Goal: Task Accomplishment & Management: Manage account settings

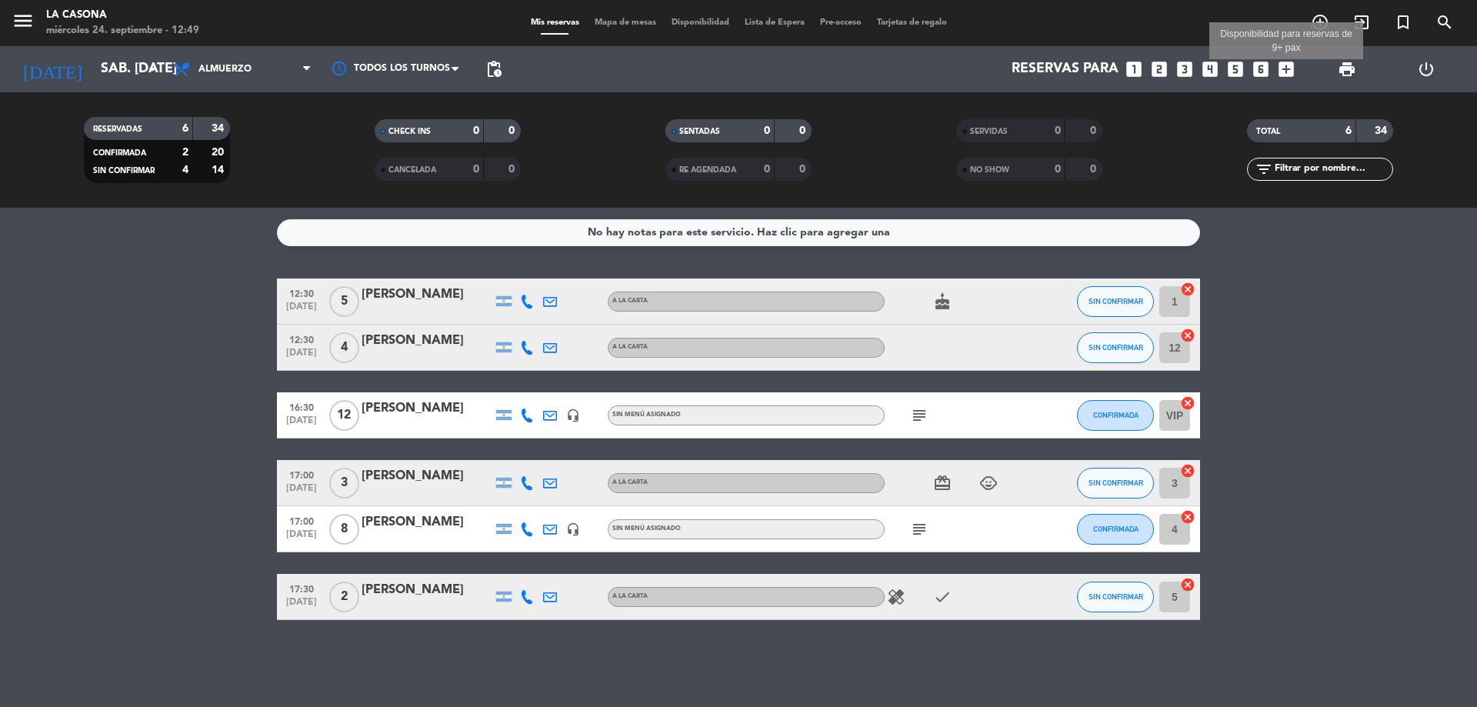
click at [1291, 69] on icon "add_box" at bounding box center [1286, 69] width 20 height 20
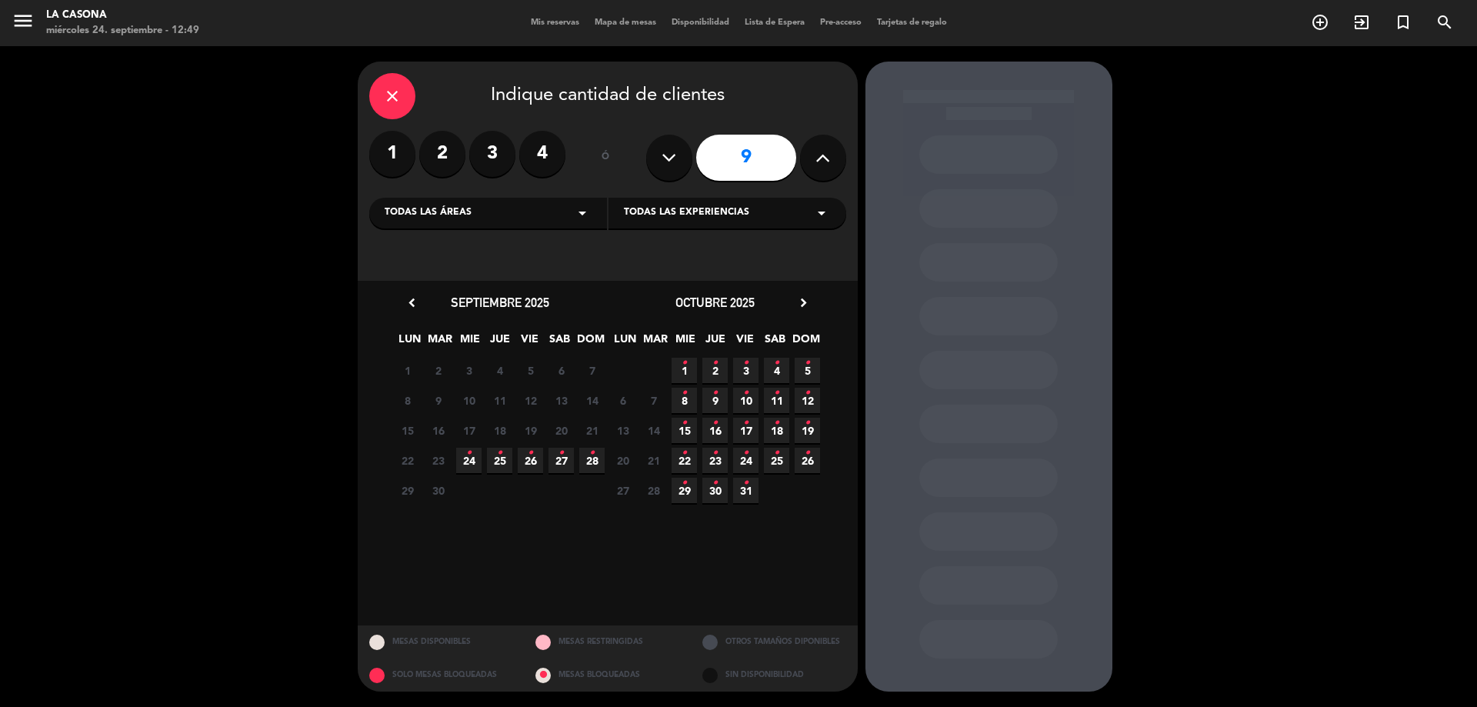
click at [555, 458] on span "27 •" at bounding box center [560, 460] width 25 height 25
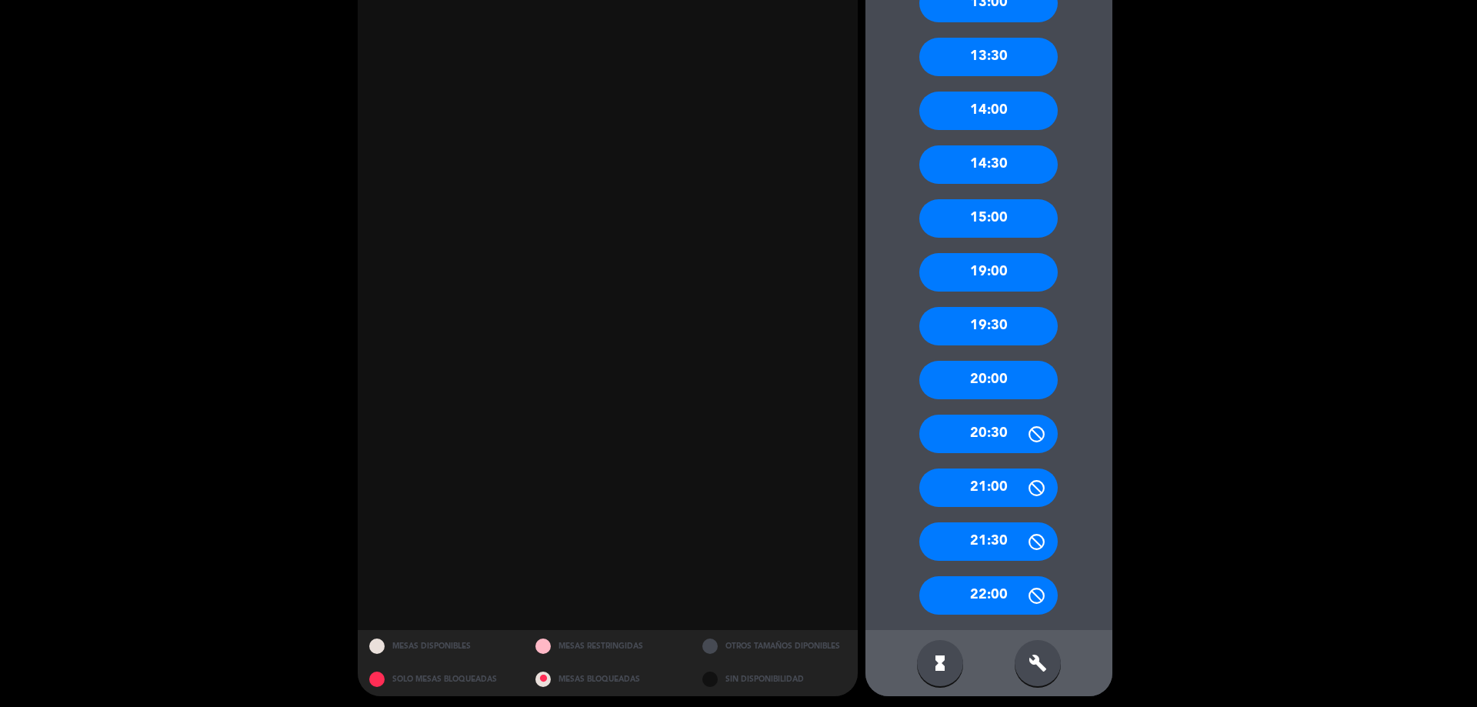
scroll to position [680, 0]
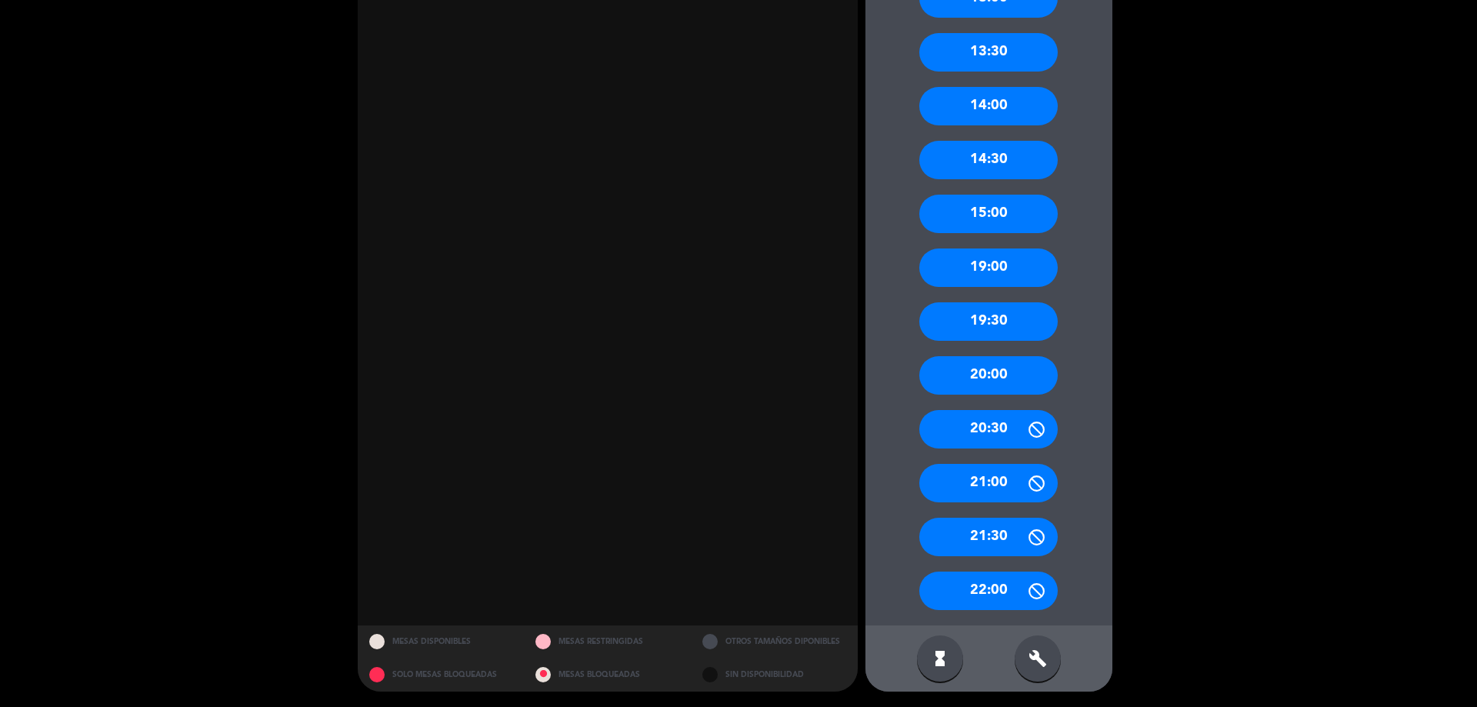
click at [2, 315] on div "close Indique cantidad de clientes 1 2 3 4 ó 9 Todas las áreas arrow_drop_down …" at bounding box center [738, 36] width 1477 height 1341
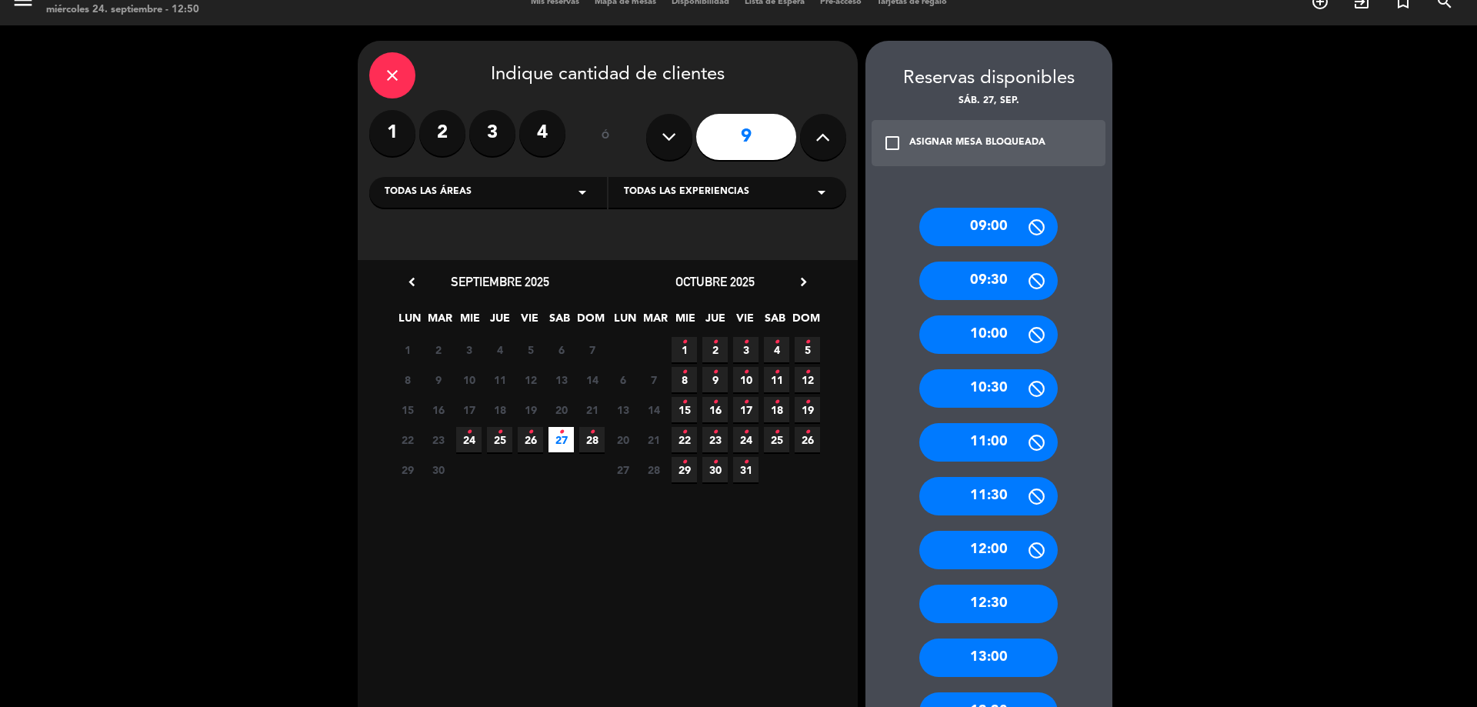
scroll to position [0, 0]
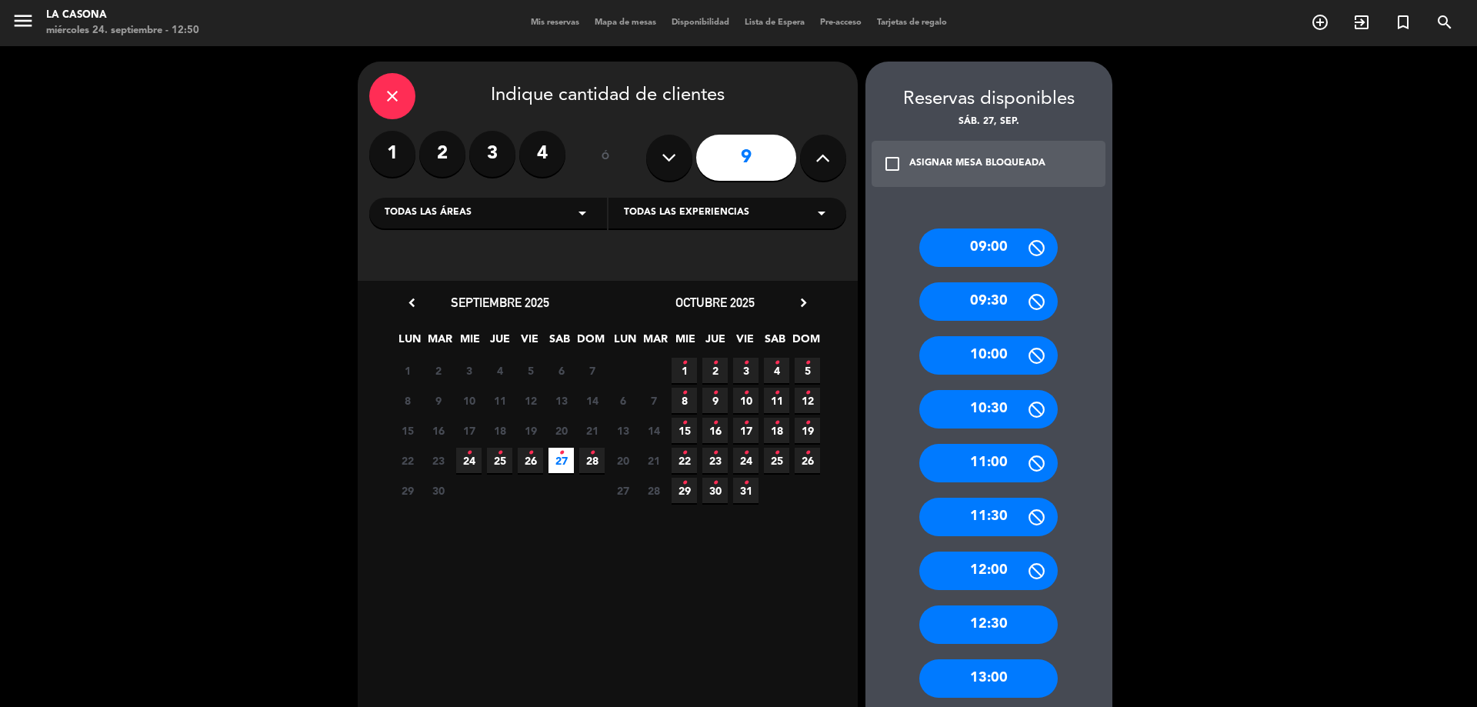
click at [393, 95] on icon "close" at bounding box center [392, 96] width 18 height 18
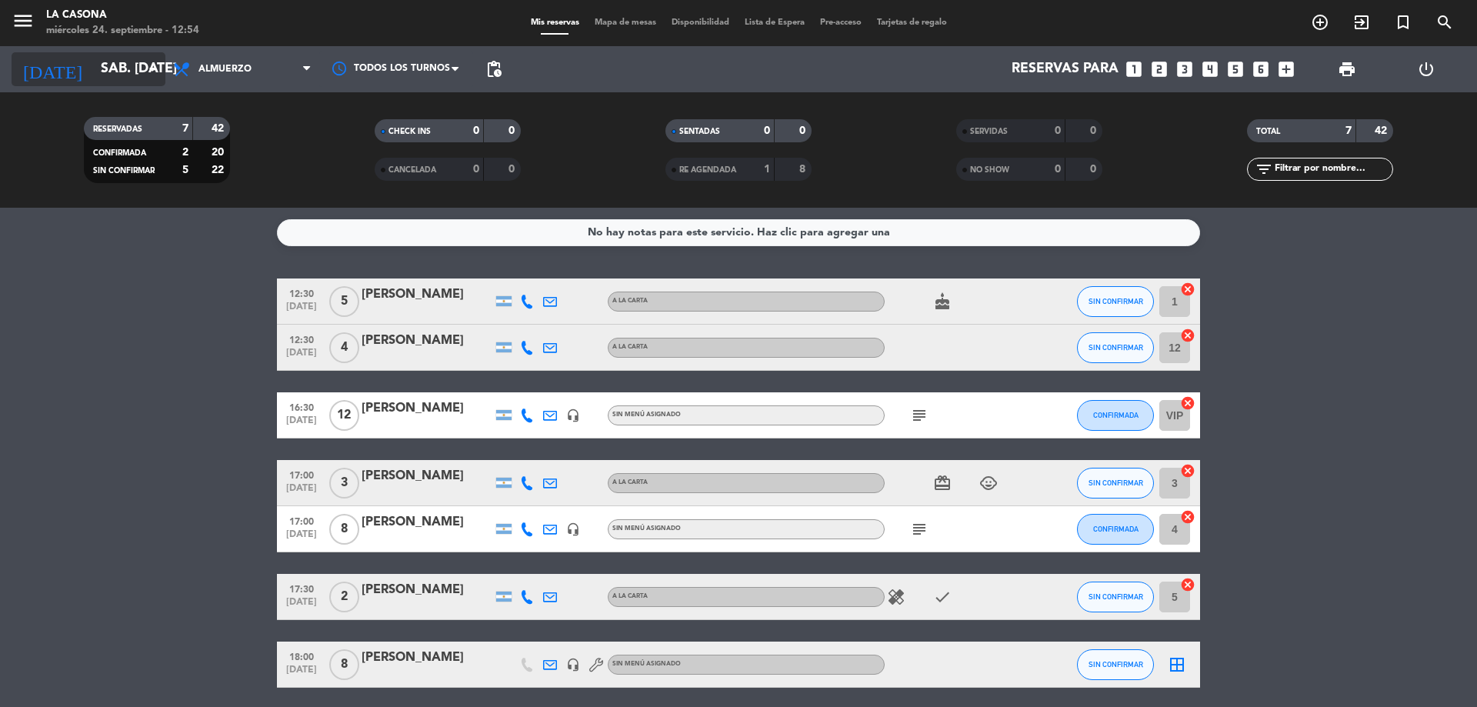
click at [124, 71] on input "sáb. [DATE]" at bounding box center [182, 69] width 178 height 31
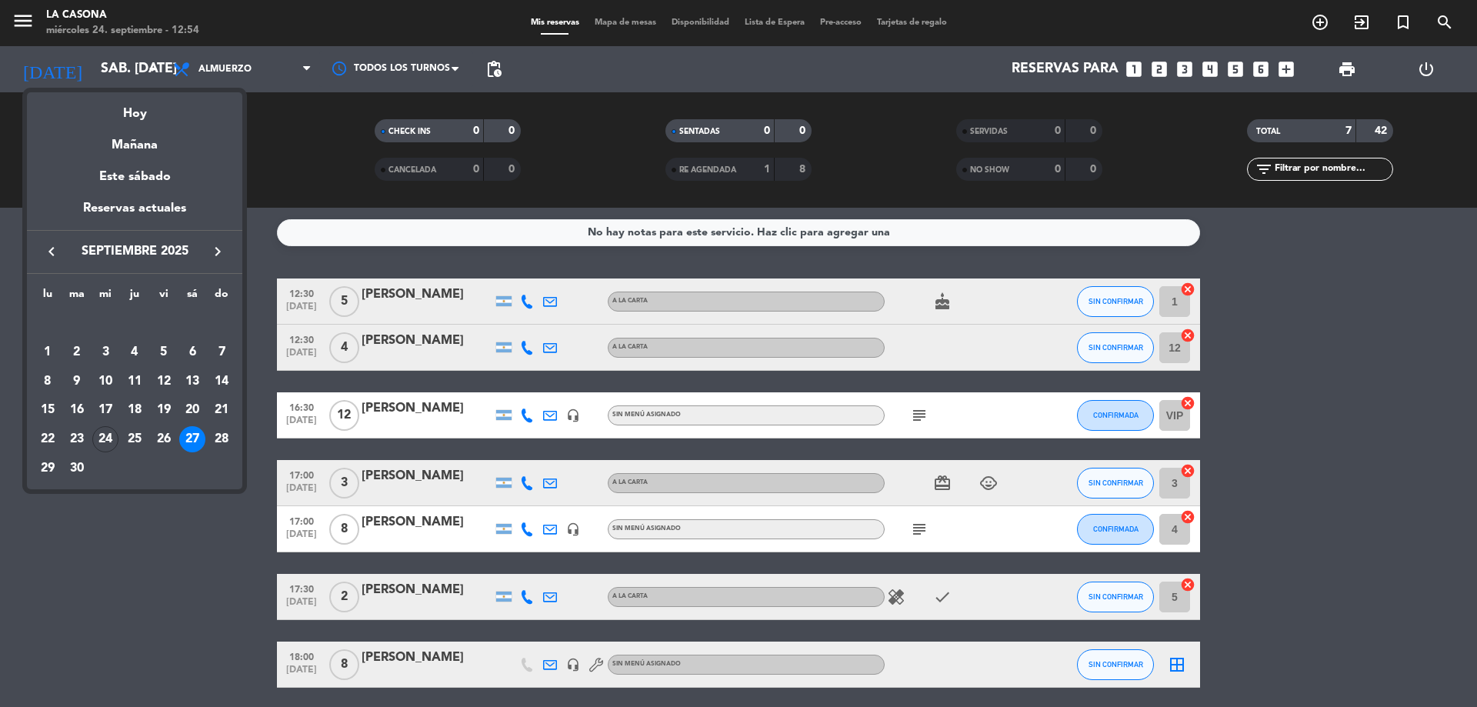
click at [93, 68] on div at bounding box center [738, 353] width 1477 height 707
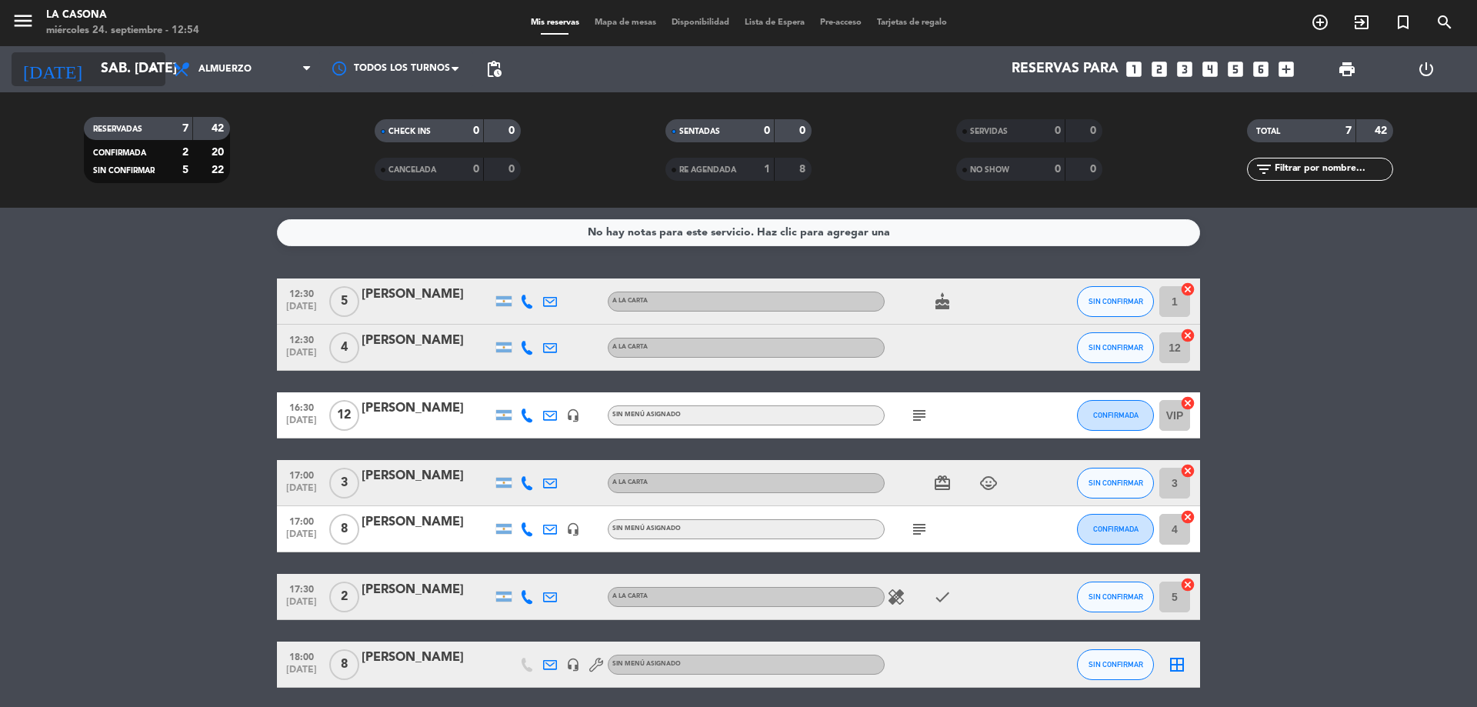
click at [116, 64] on input "sáb. [DATE]" at bounding box center [182, 69] width 178 height 31
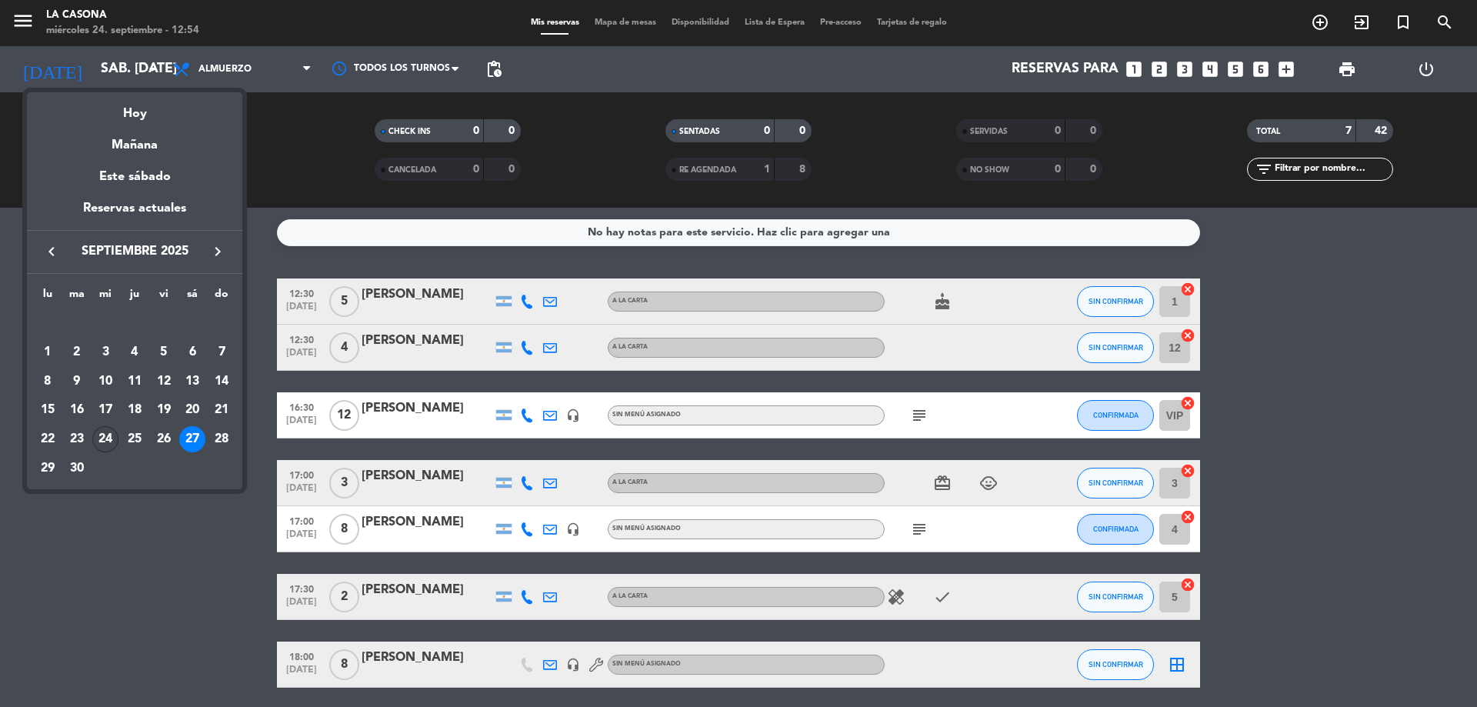
click at [107, 437] on div "24" at bounding box center [105, 439] width 26 height 26
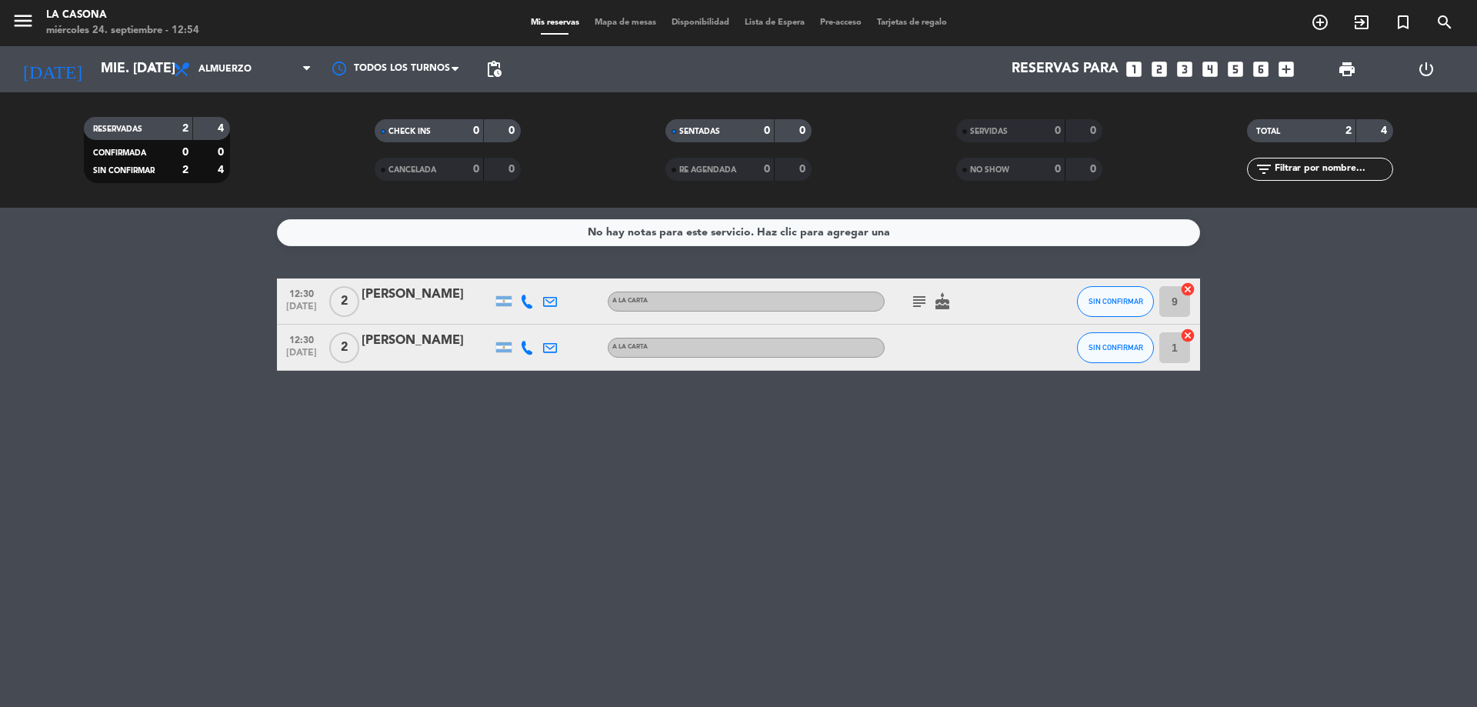
click at [924, 310] on icon "subject" at bounding box center [919, 301] width 18 height 18
click at [810, 470] on div "No hay notas para este servicio. Haz clic para agregar una 12:30 [DATE] 2 [PERS…" at bounding box center [738, 457] width 1477 height 499
click at [123, 65] on input "mié. [DATE]" at bounding box center [182, 69] width 178 height 31
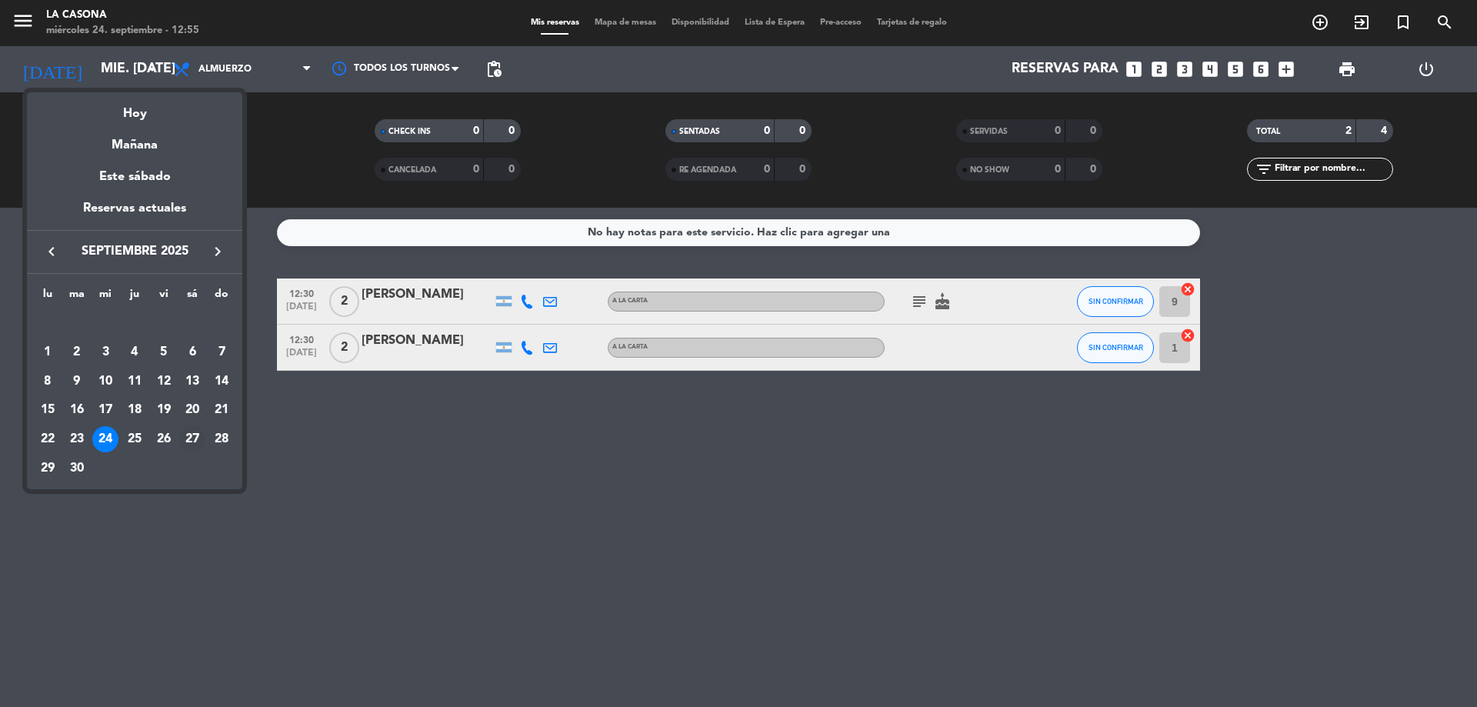
click at [192, 439] on div "27" at bounding box center [192, 439] width 26 height 26
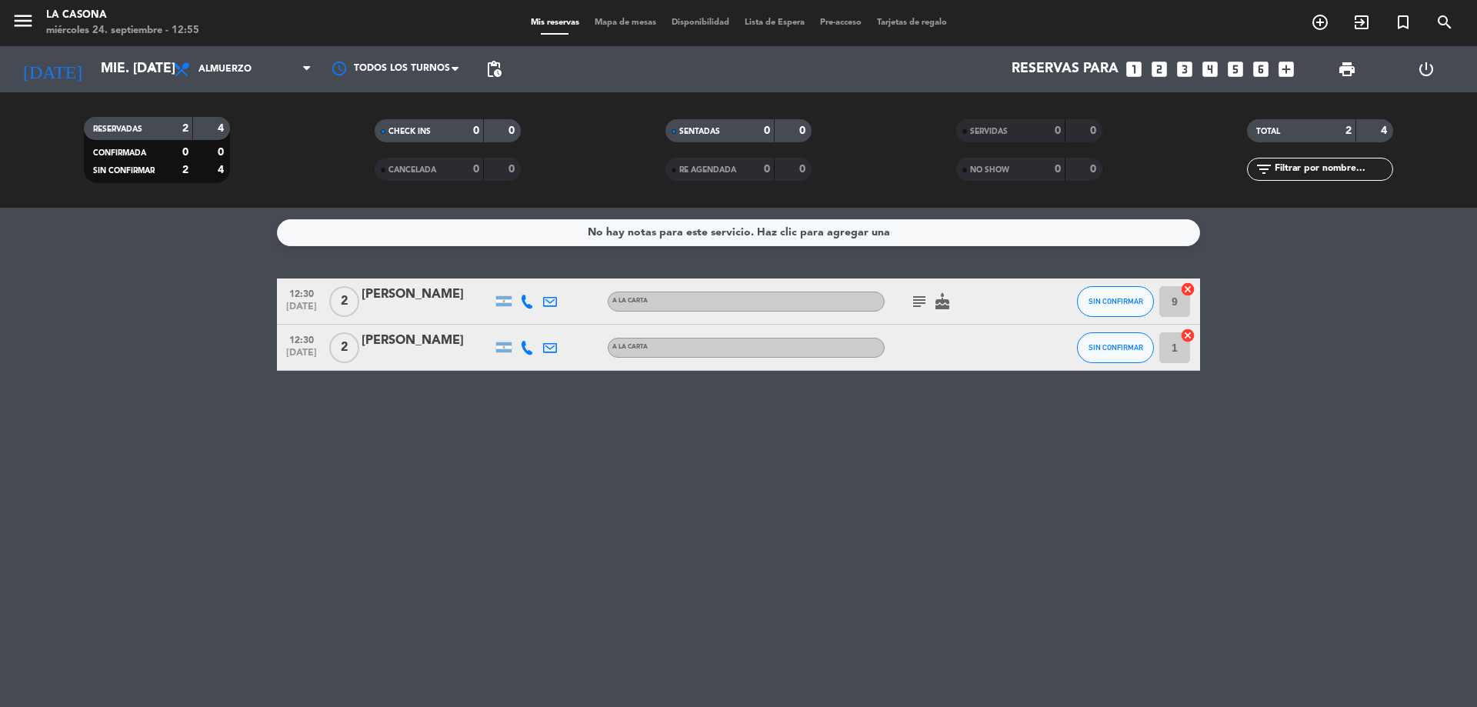
type input "sáb. [DATE]"
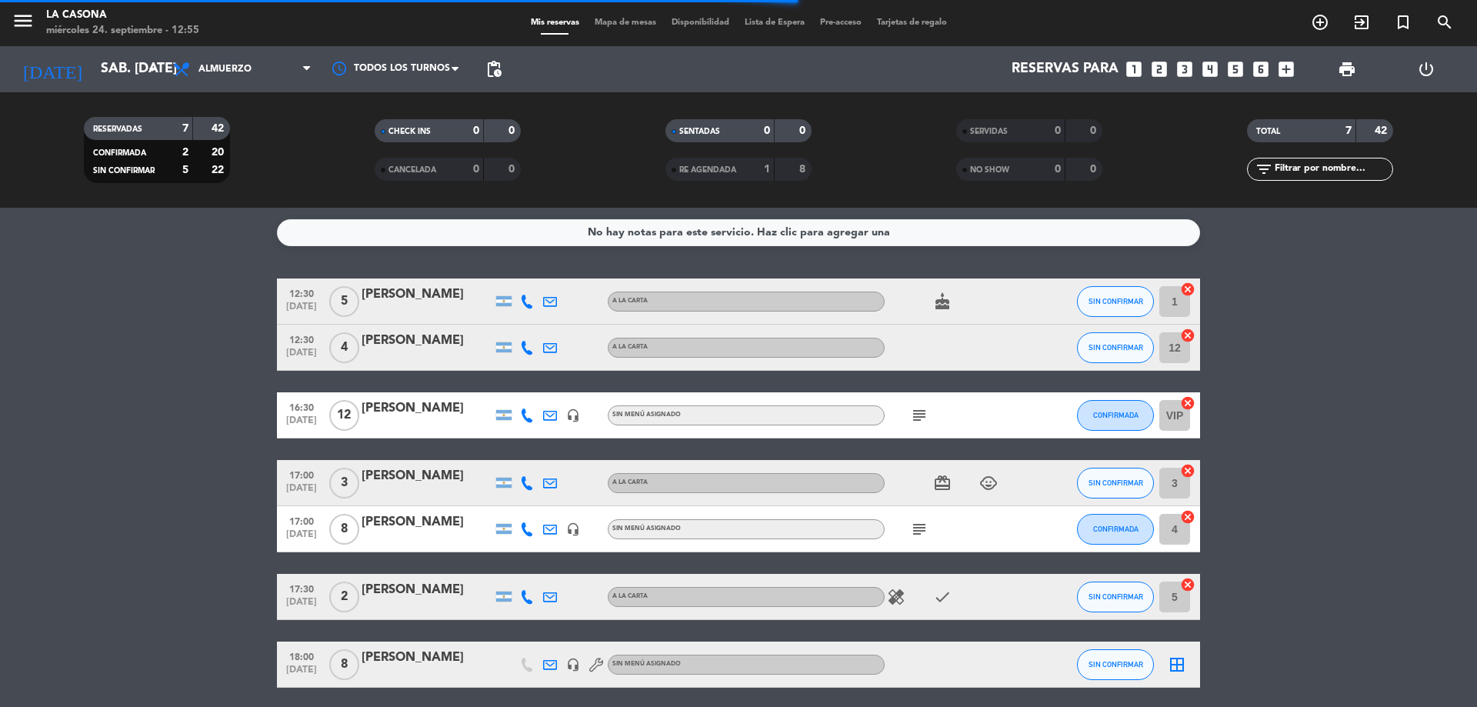
scroll to position [58, 0]
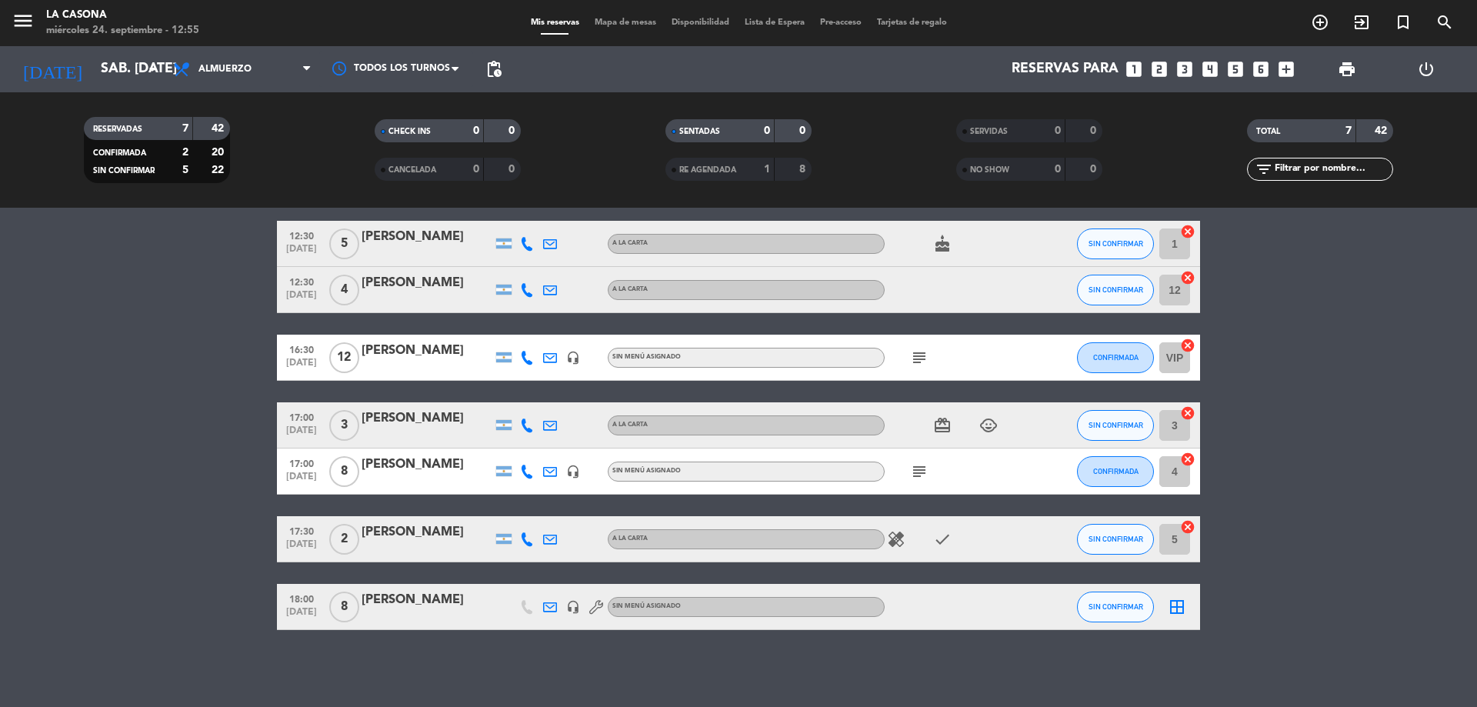
click at [967, 612] on div at bounding box center [953, 606] width 138 height 45
click at [381, 600] on div "[PERSON_NAME]" at bounding box center [426, 600] width 131 height 20
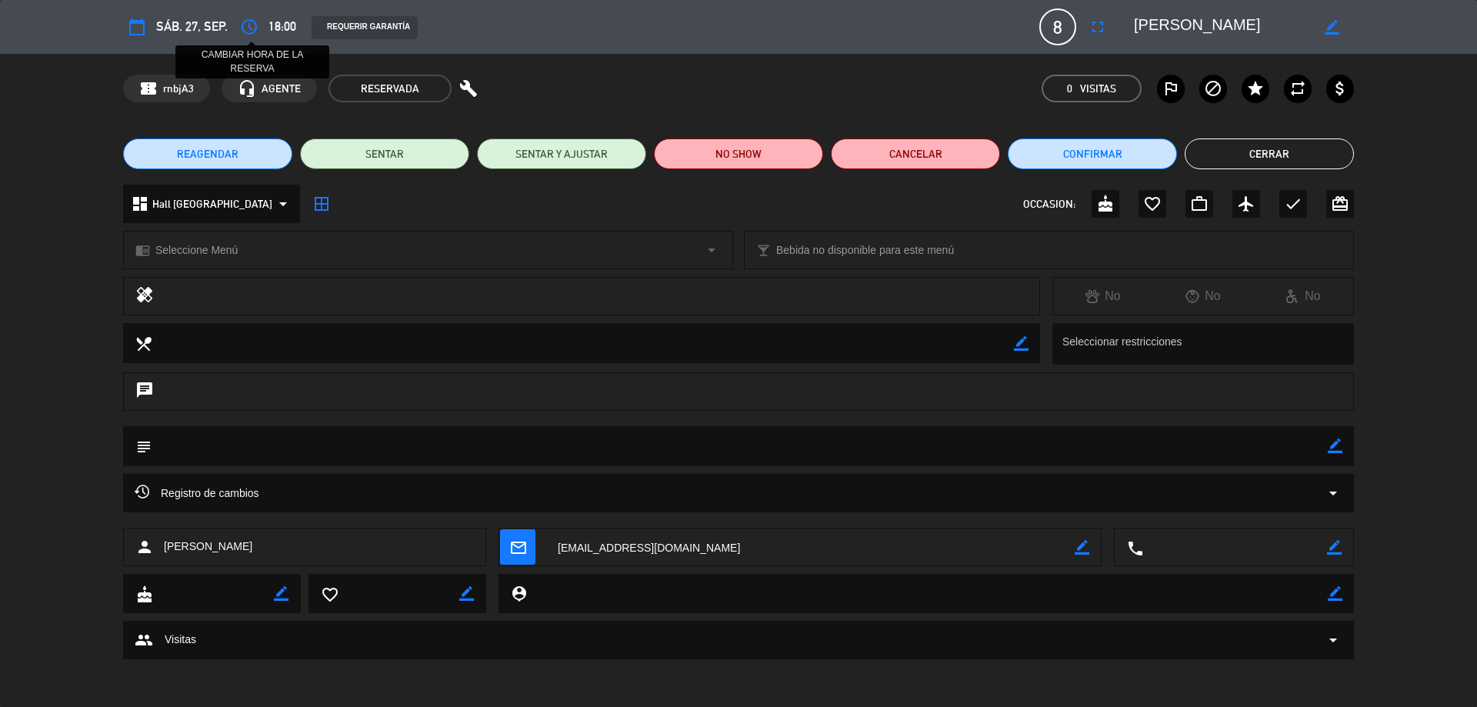
click at [258, 24] on button "access_time" at bounding box center [249, 27] width 28 height 28
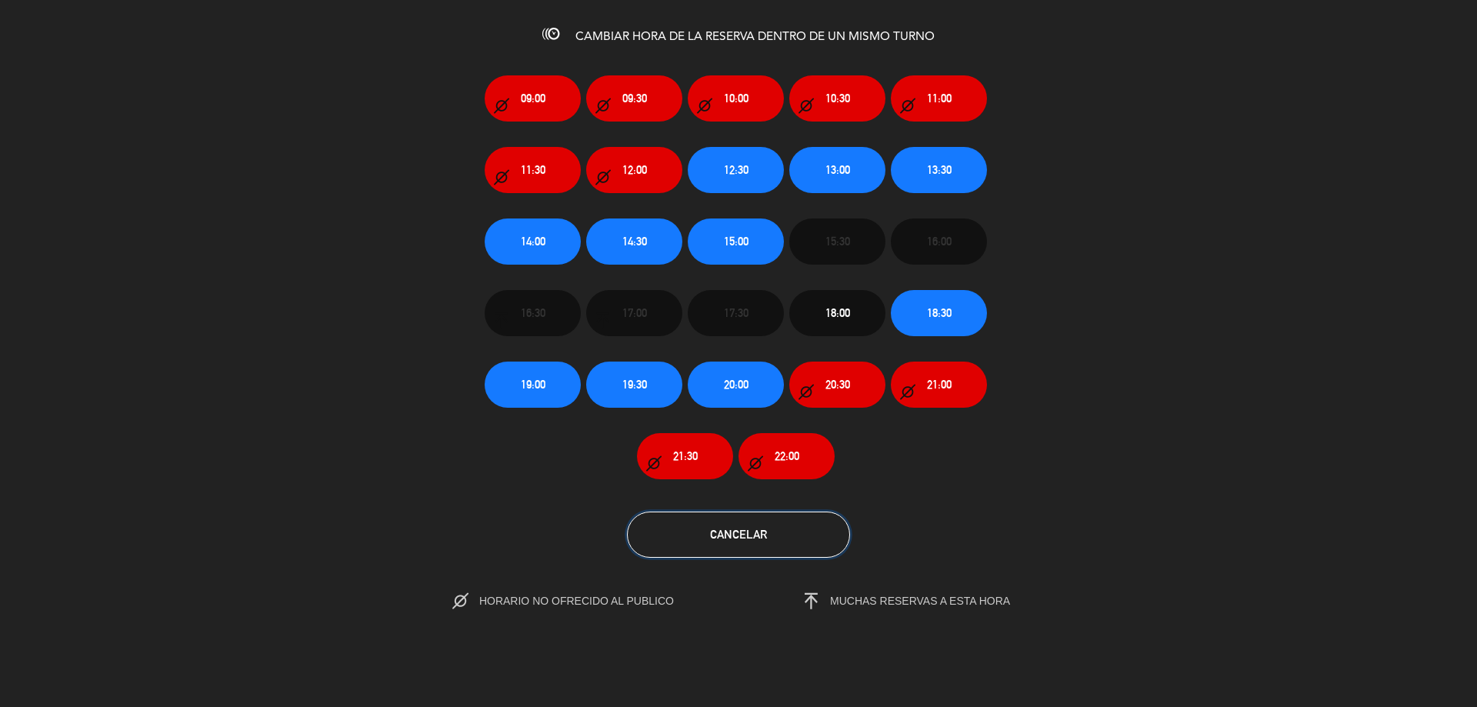
click at [728, 546] on button "Cancelar" at bounding box center [738, 534] width 223 height 46
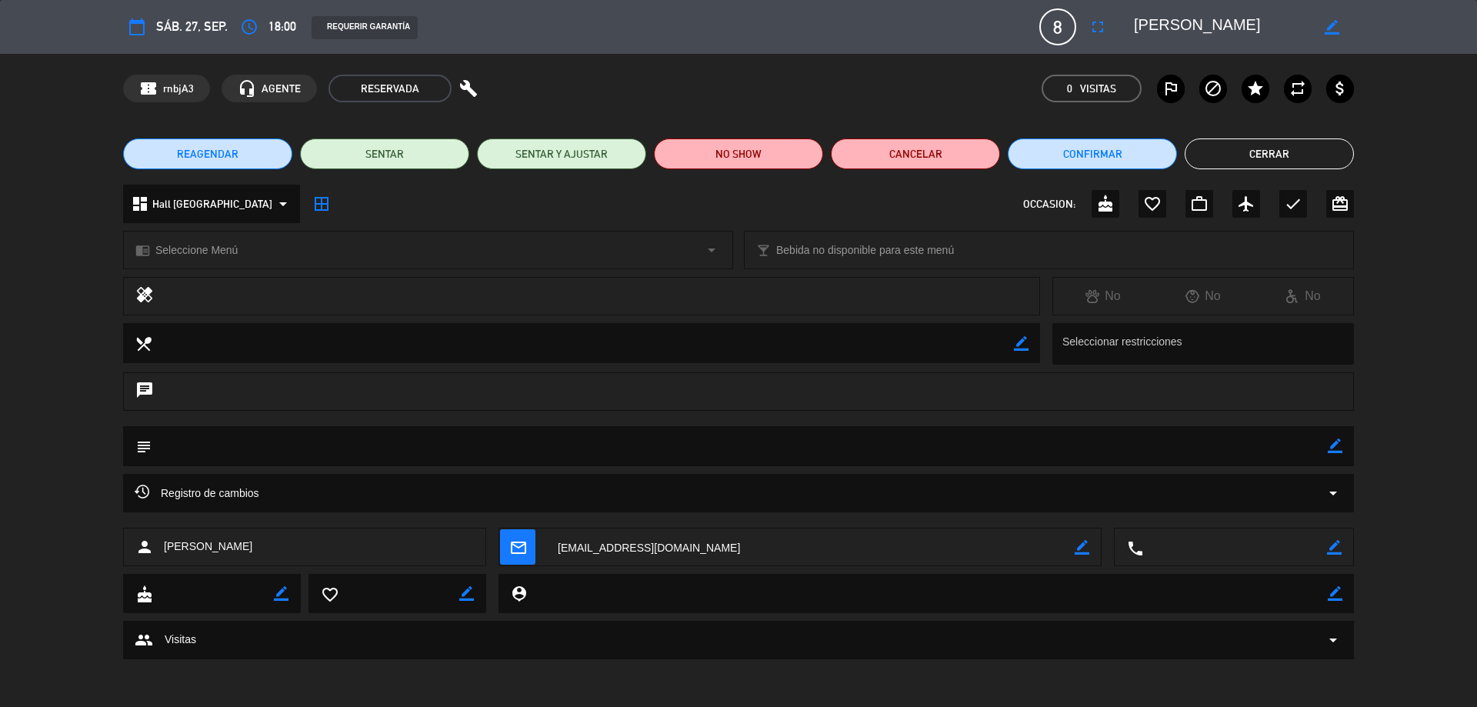
click at [1330, 29] on icon "border_color" at bounding box center [1331, 27] width 15 height 15
click at [274, 32] on span "18:00" at bounding box center [282, 26] width 28 height 21
click at [285, 27] on span "18:00" at bounding box center [282, 26] width 28 height 21
click at [335, 25] on div "REQUERIR GARANTÍA" at bounding box center [364, 27] width 106 height 23
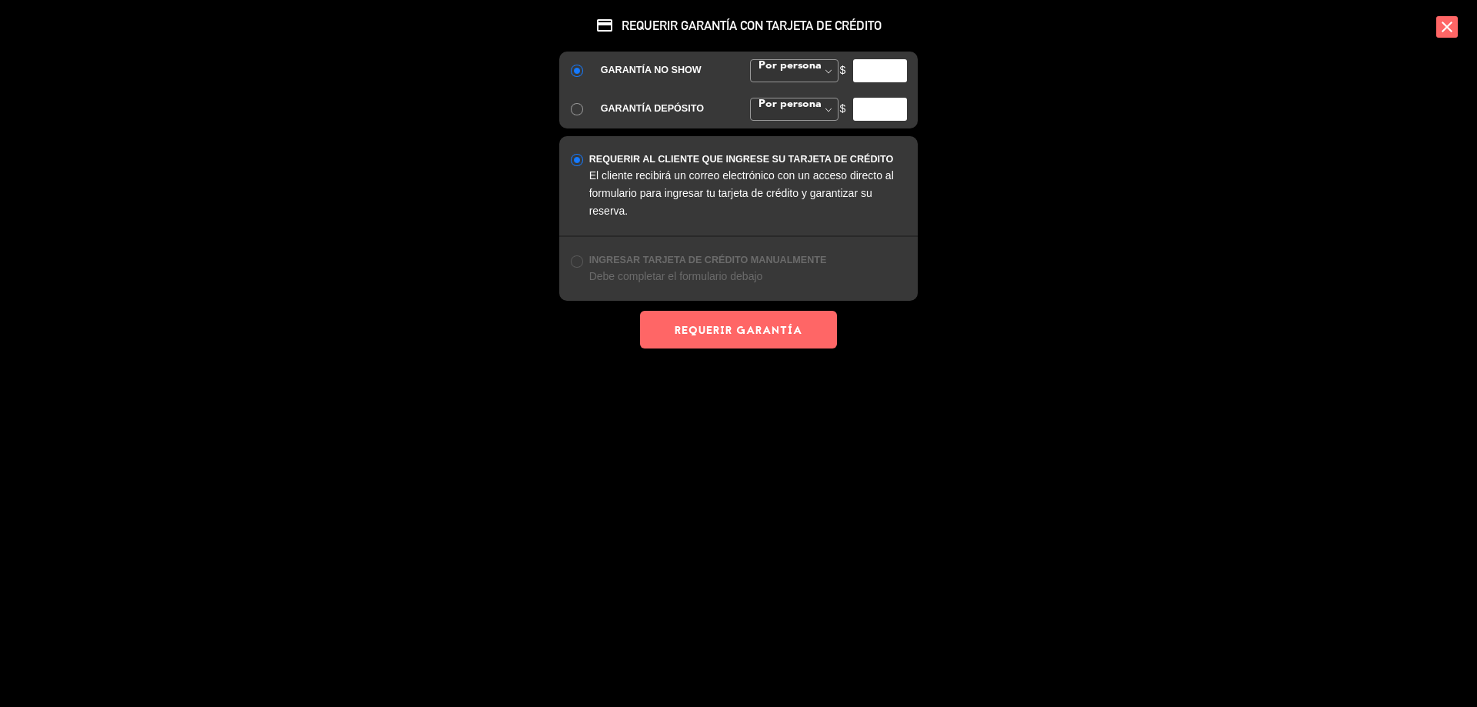
click at [1348, 393] on div "credit_card REQUERIR GARANTÍA CON TARJETA DE CRÉDITO GARANTÍA NO SHOW Por perso…" at bounding box center [738, 353] width 1477 height 707
click at [1436, 32] on icon "close" at bounding box center [1447, 27] width 22 height 22
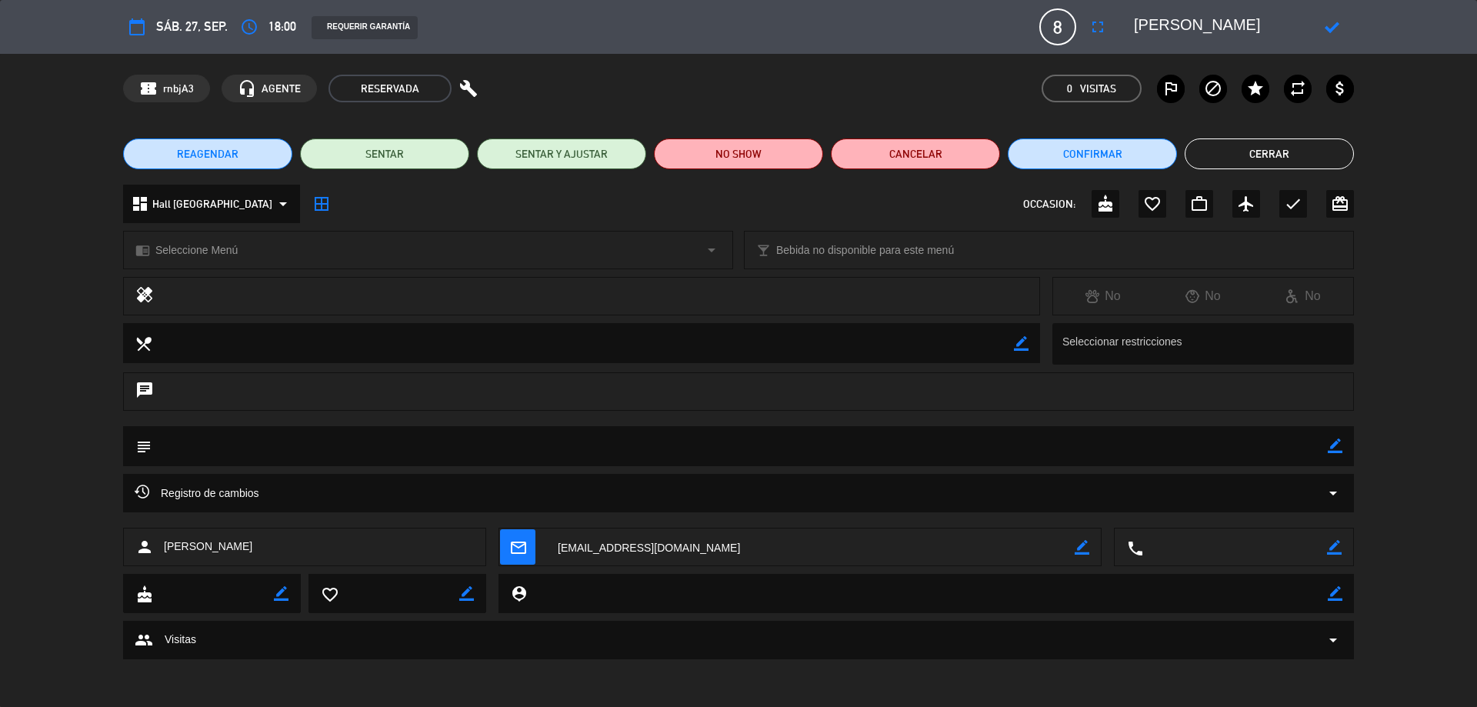
click at [271, 28] on span "18:00" at bounding box center [282, 26] width 28 height 21
click at [208, 150] on span "REAGENDAR" at bounding box center [208, 154] width 62 height 16
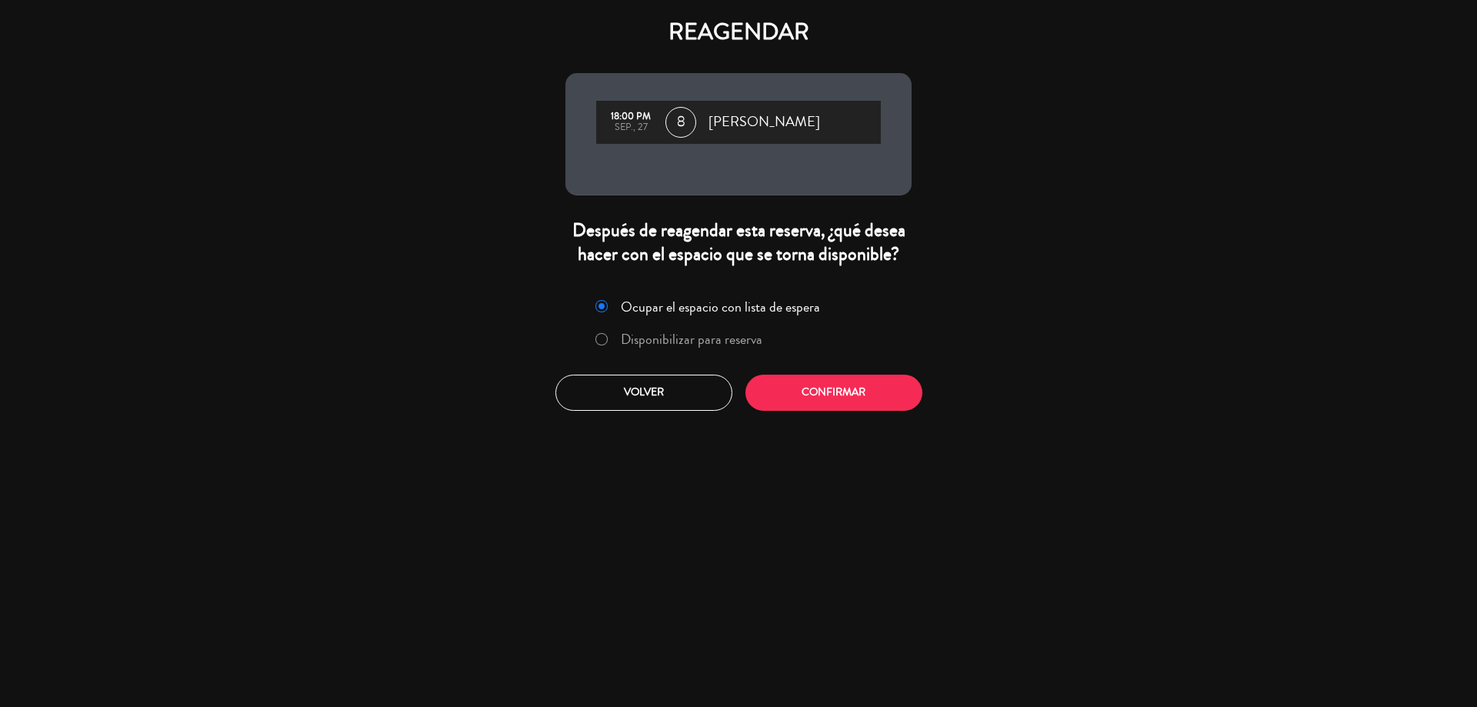
click at [613, 338] on label "Disponibilizar para reserva" at bounding box center [678, 340] width 183 height 28
click at [796, 388] on button "Confirmar" at bounding box center [833, 393] width 177 height 36
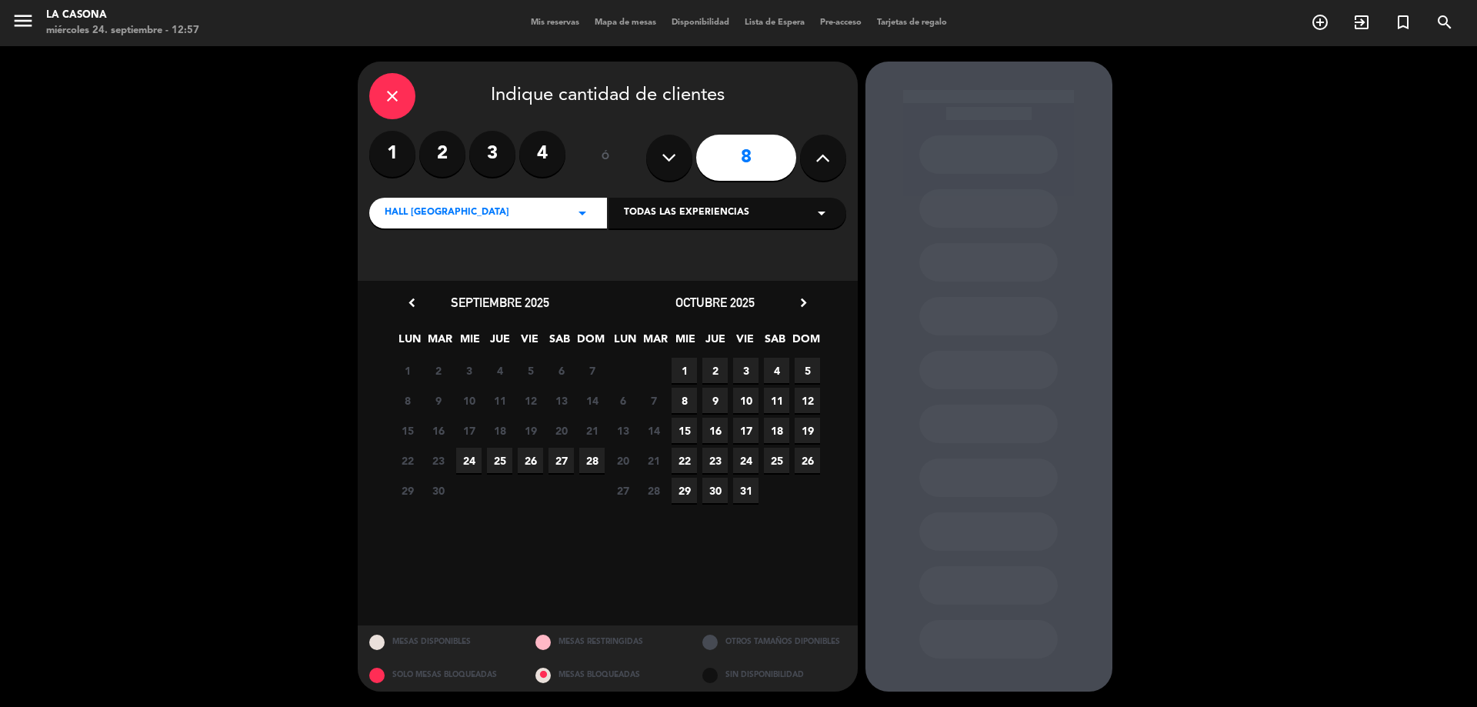
click at [569, 462] on span "27" at bounding box center [560, 460] width 25 height 25
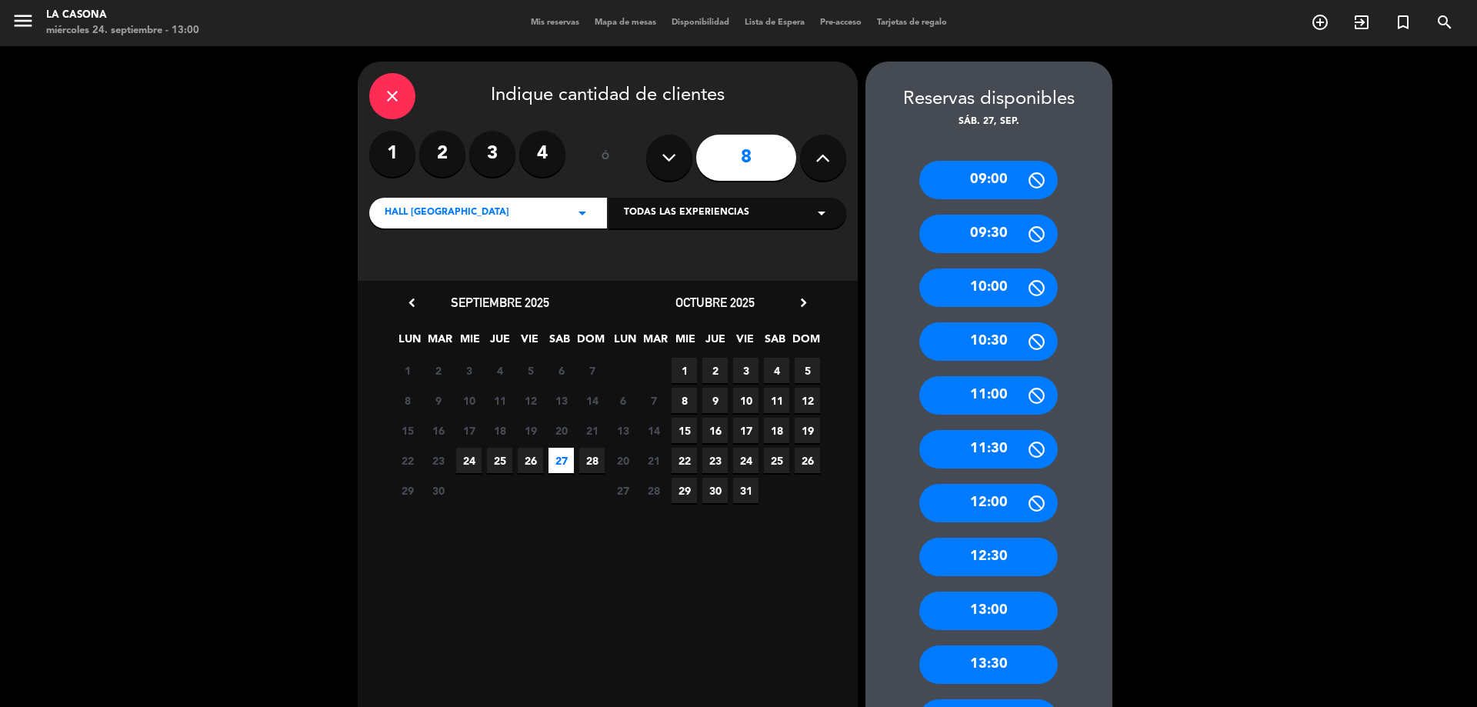
click at [396, 105] on icon "close" at bounding box center [392, 96] width 18 height 18
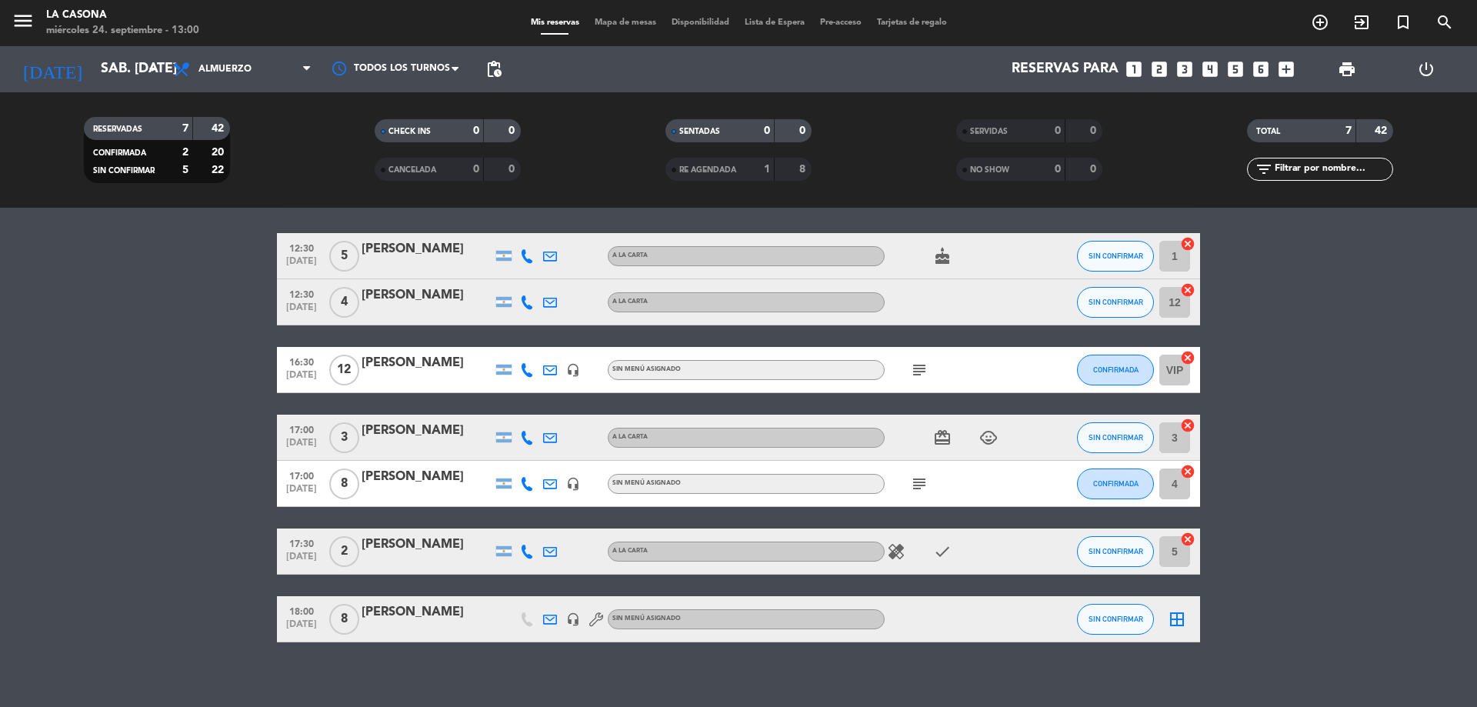
scroll to position [58, 0]
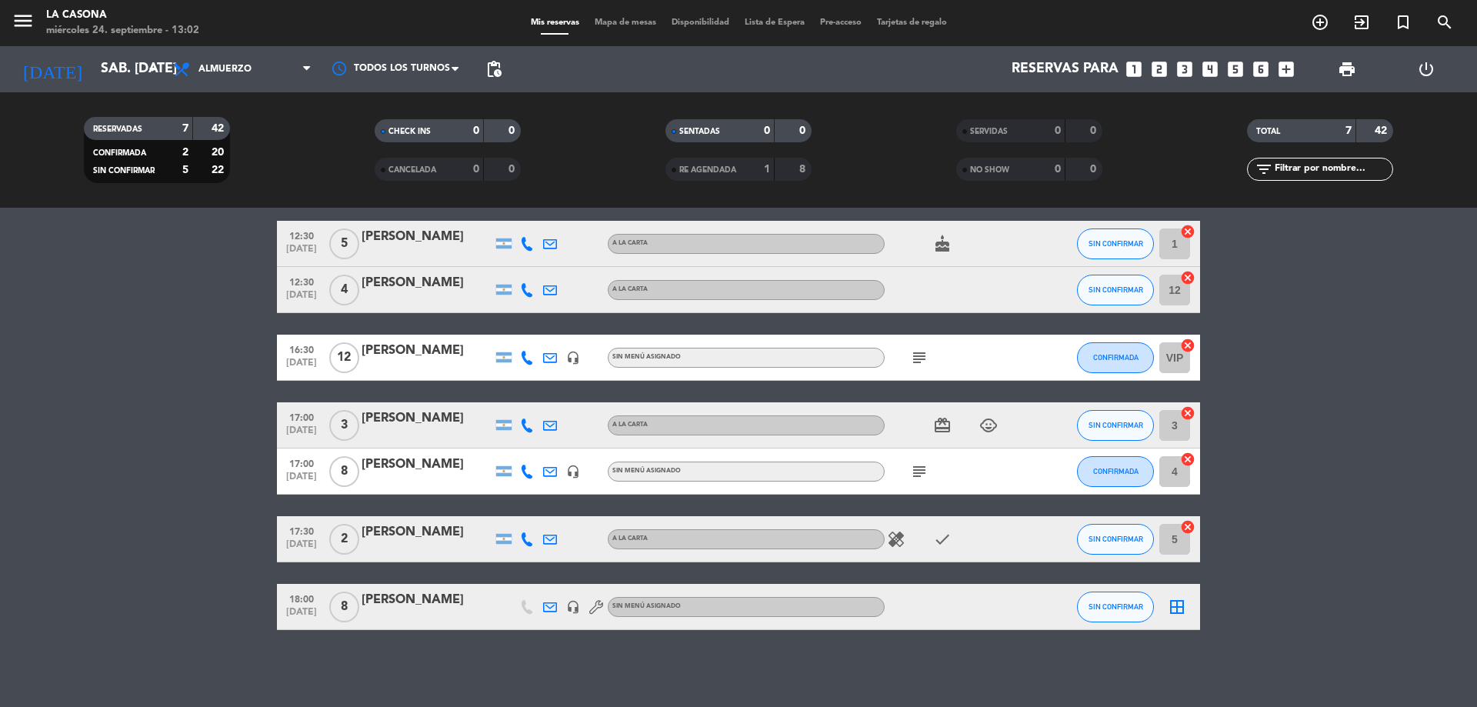
click at [976, 606] on div at bounding box center [953, 606] width 138 height 45
click at [431, 605] on div "[PERSON_NAME]" at bounding box center [426, 600] width 131 height 20
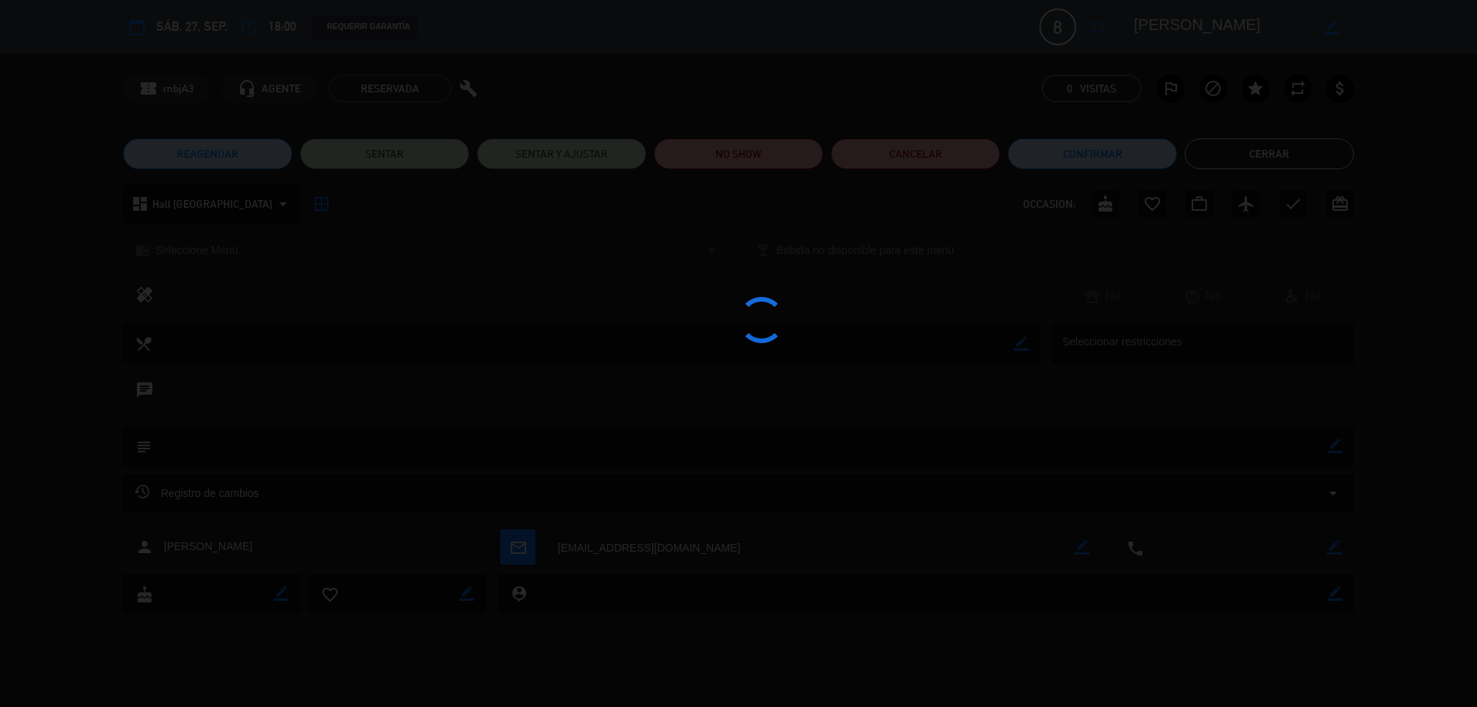
click at [299, 604] on div at bounding box center [738, 353] width 1477 height 707
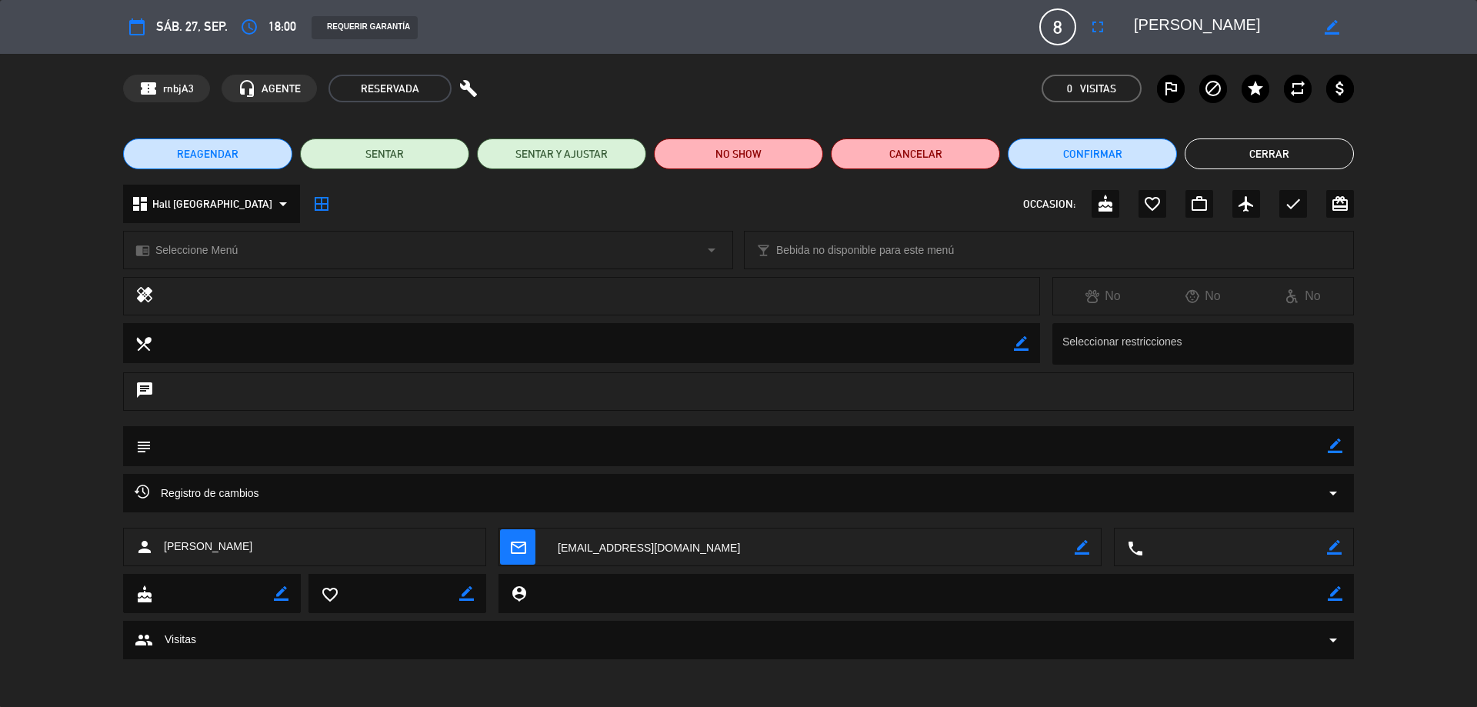
click at [1327, 24] on icon "border_color" at bounding box center [1331, 27] width 15 height 15
click at [253, 28] on icon "access_time" at bounding box center [249, 27] width 18 height 18
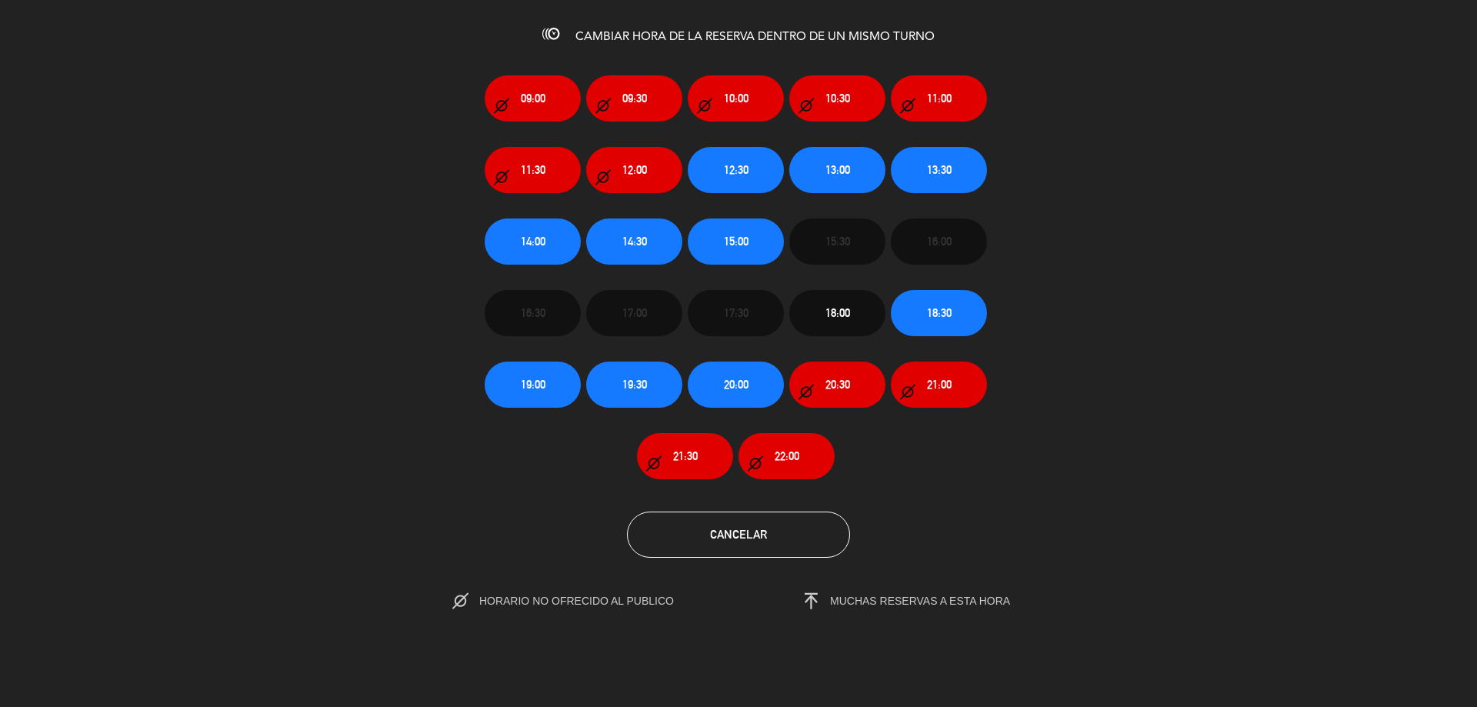
click at [1333, 438] on div "09:00 09:30 10:00 10:30 11:00 11:30 12:00 12:30 13:00 13:30 14:00 14:30 15:00 1…" at bounding box center [738, 264] width 1500 height 429
click at [678, 31] on span "CAMBIAR HORA DE LA RESERVA DENTRO DE UN MISMO TURNO" at bounding box center [754, 37] width 359 height 12
click at [548, 35] on icon at bounding box center [550, 33] width 17 height 17
click at [715, 37] on span "CAMBIAR HORA DE LA RESERVA DENTRO DE UN MISMO TURNO" at bounding box center [754, 37] width 359 height 12
drag, startPoint x: 789, startPoint y: 30, endPoint x: 841, endPoint y: 40, distance: 53.2
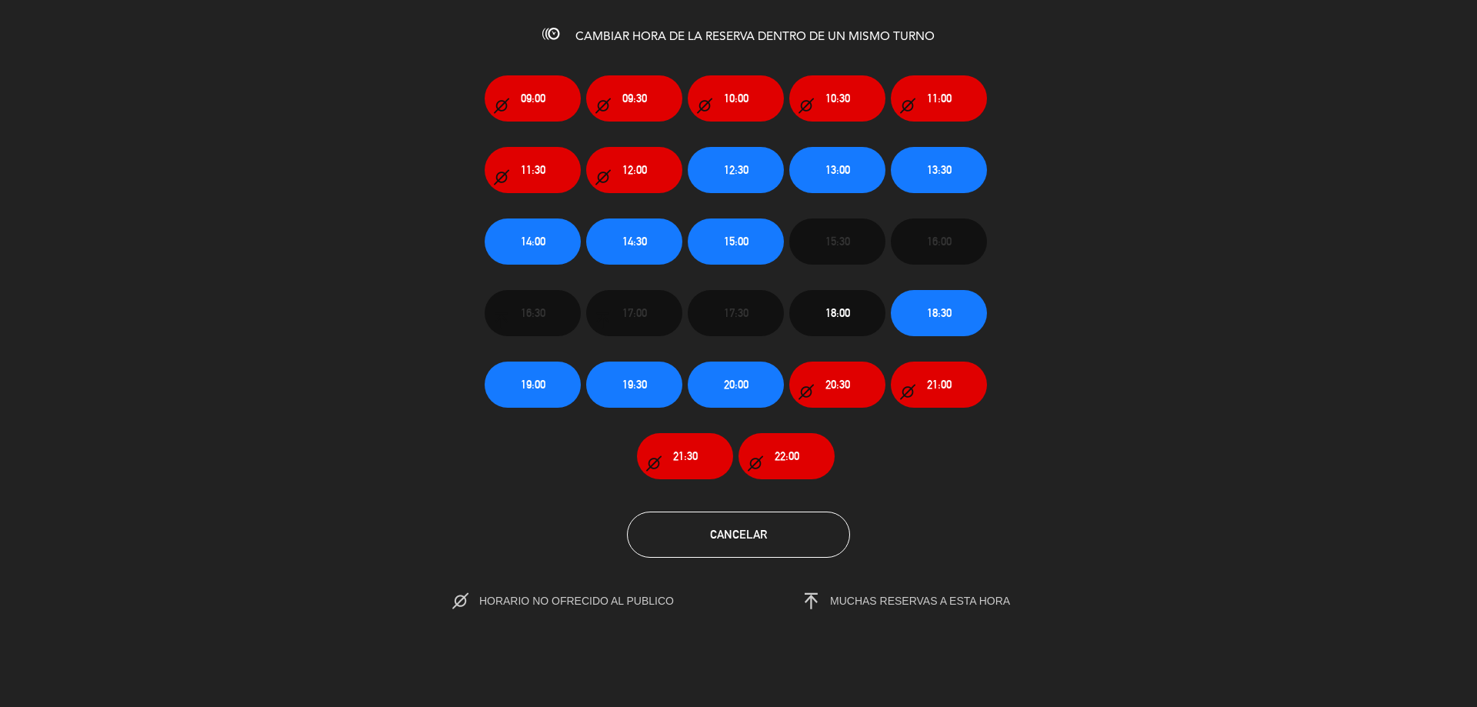
click at [791, 31] on span "CAMBIAR HORA DE LA RESERVA DENTRO DE UN MISMO TURNO" at bounding box center [754, 37] width 359 height 12
click at [212, 256] on div "09:00 09:30 10:00 10:30 11:00 11:30 12:00 12:30 13:00 13:30 14:00 14:30 15:00 1…" at bounding box center [738, 264] width 1500 height 429
click at [748, 534] on span "Cancelar" at bounding box center [738, 534] width 57 height 13
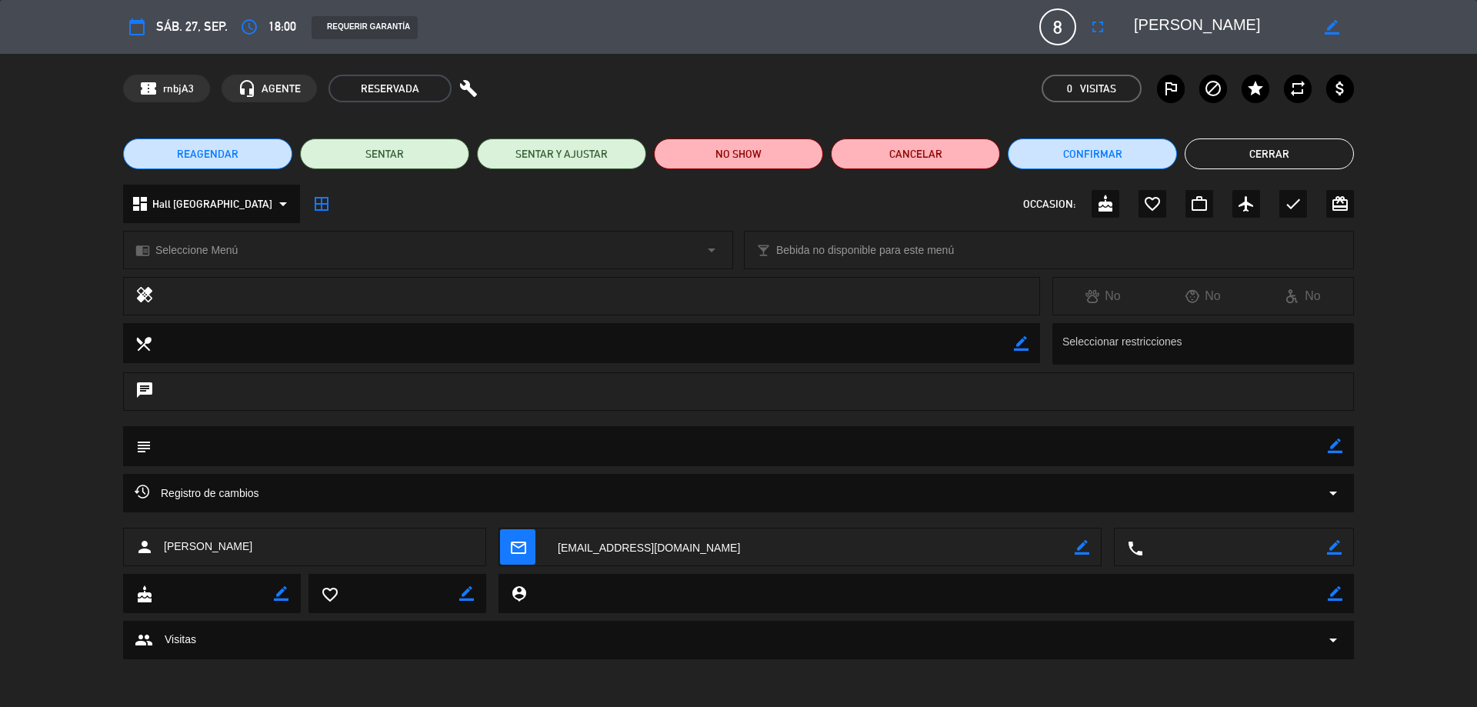
click at [132, 28] on icon "calendar_today" at bounding box center [137, 27] width 18 height 18
click at [1295, 155] on button "Cerrar" at bounding box center [1268, 153] width 169 height 31
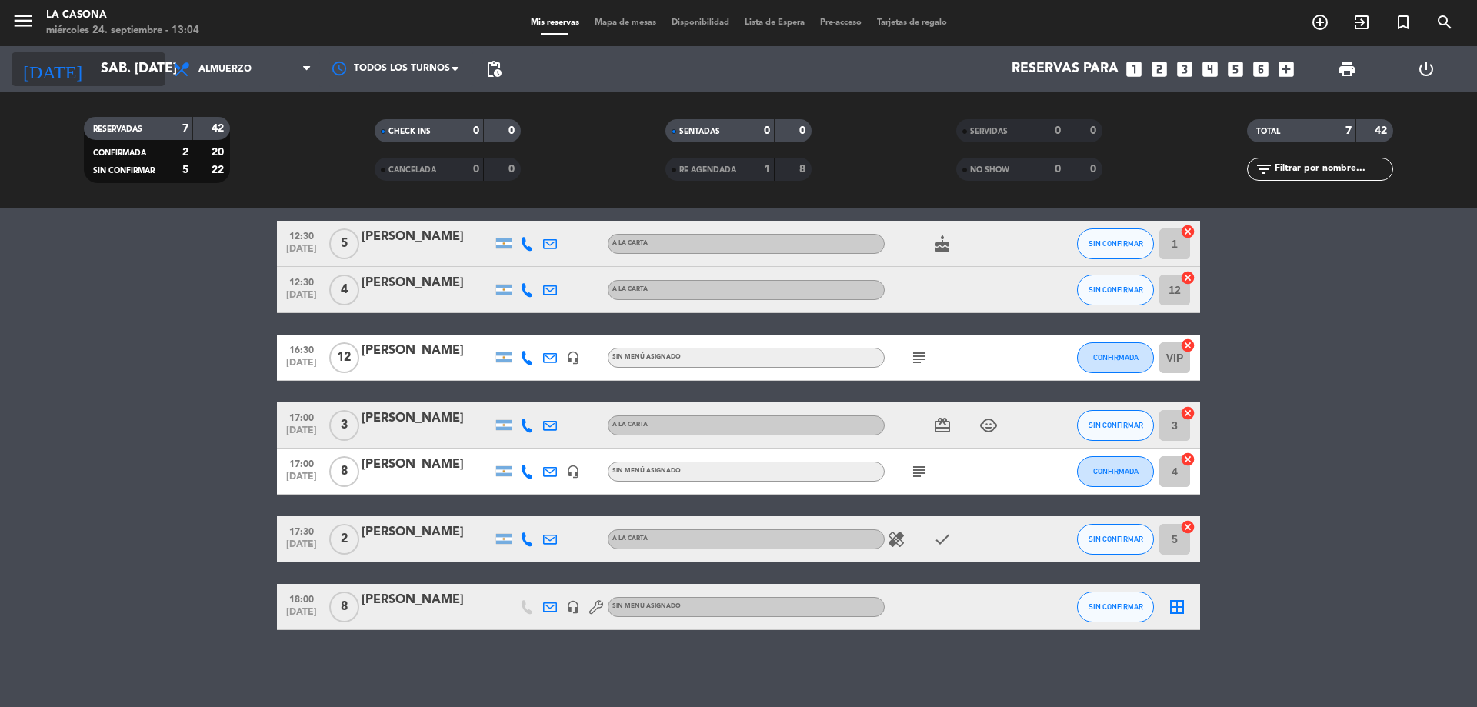
click at [128, 72] on input "sáb. [DATE]" at bounding box center [182, 69] width 178 height 31
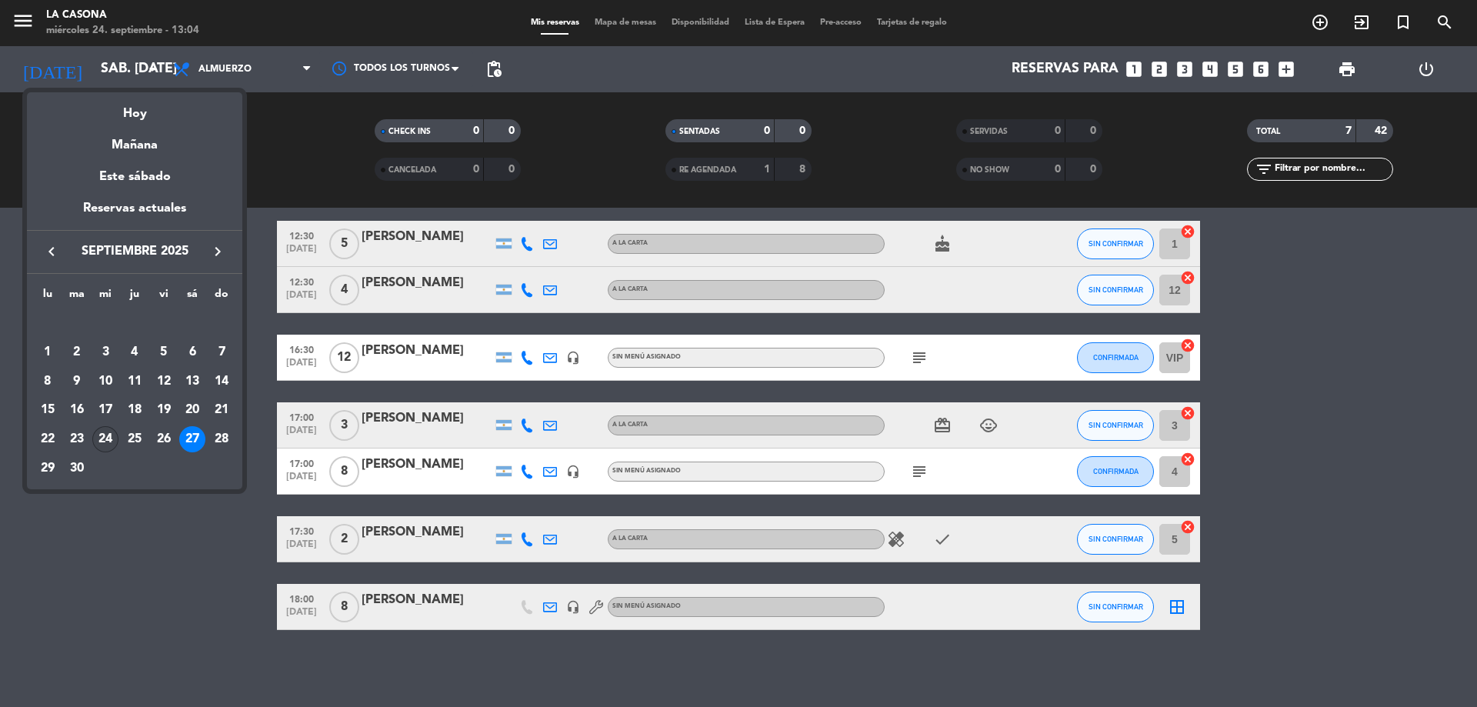
click at [107, 444] on div "24" at bounding box center [105, 439] width 26 height 26
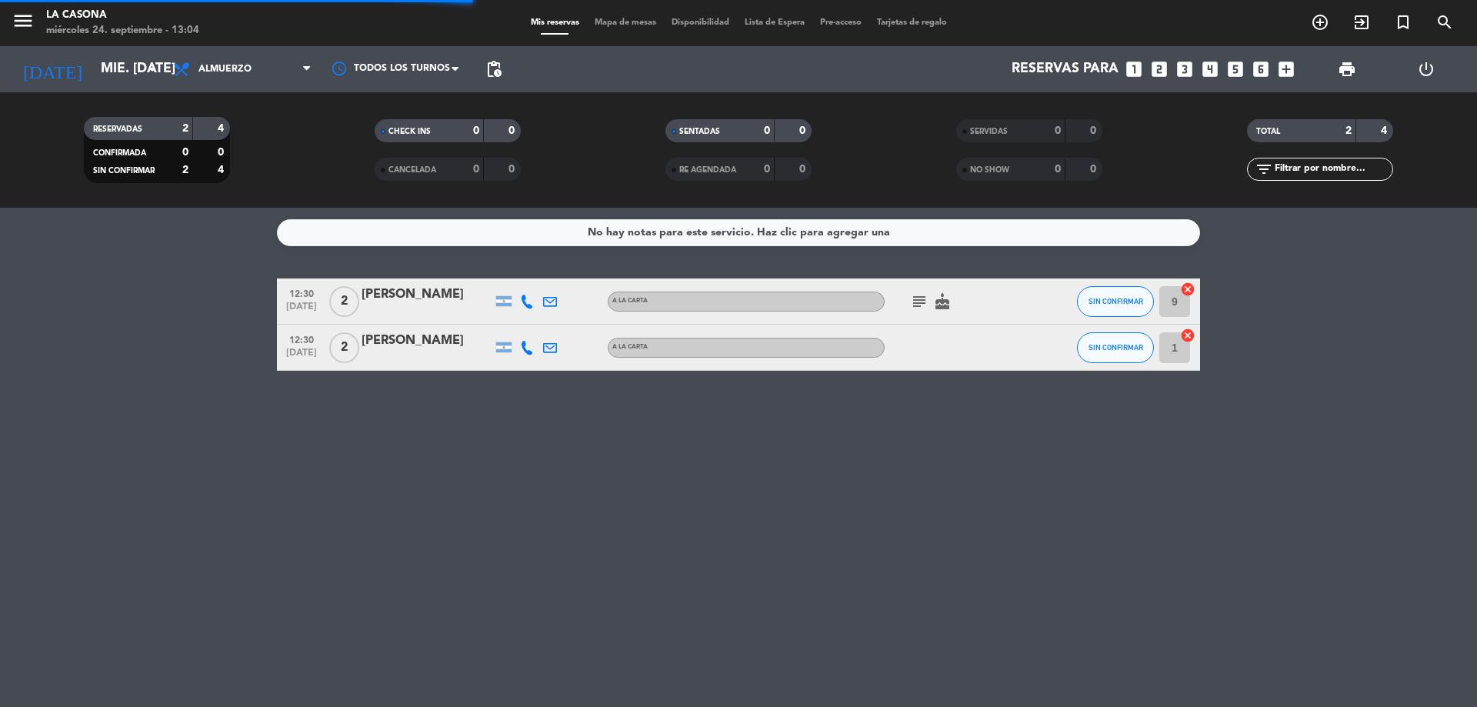
scroll to position [0, 0]
click at [130, 77] on input "mié. [DATE]" at bounding box center [182, 69] width 178 height 31
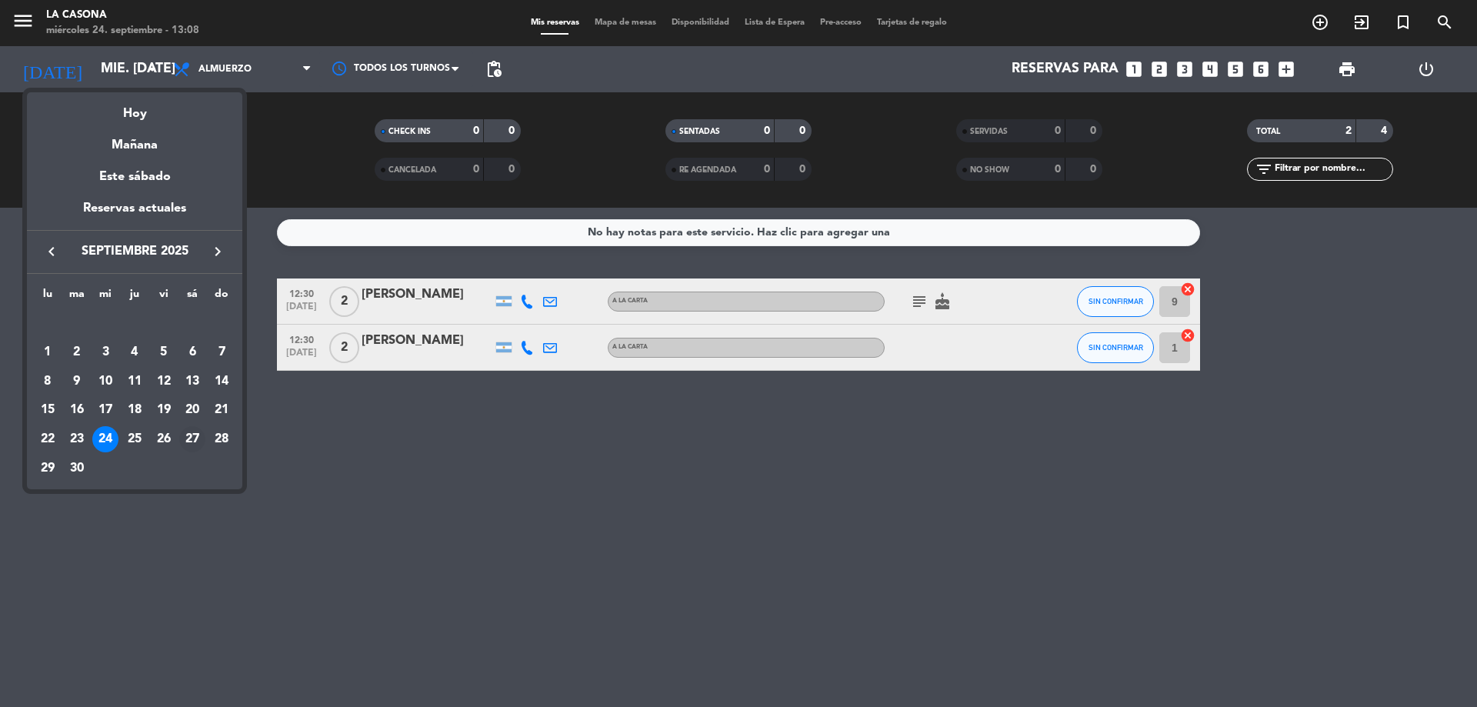
click at [191, 435] on div "27" at bounding box center [192, 439] width 26 height 26
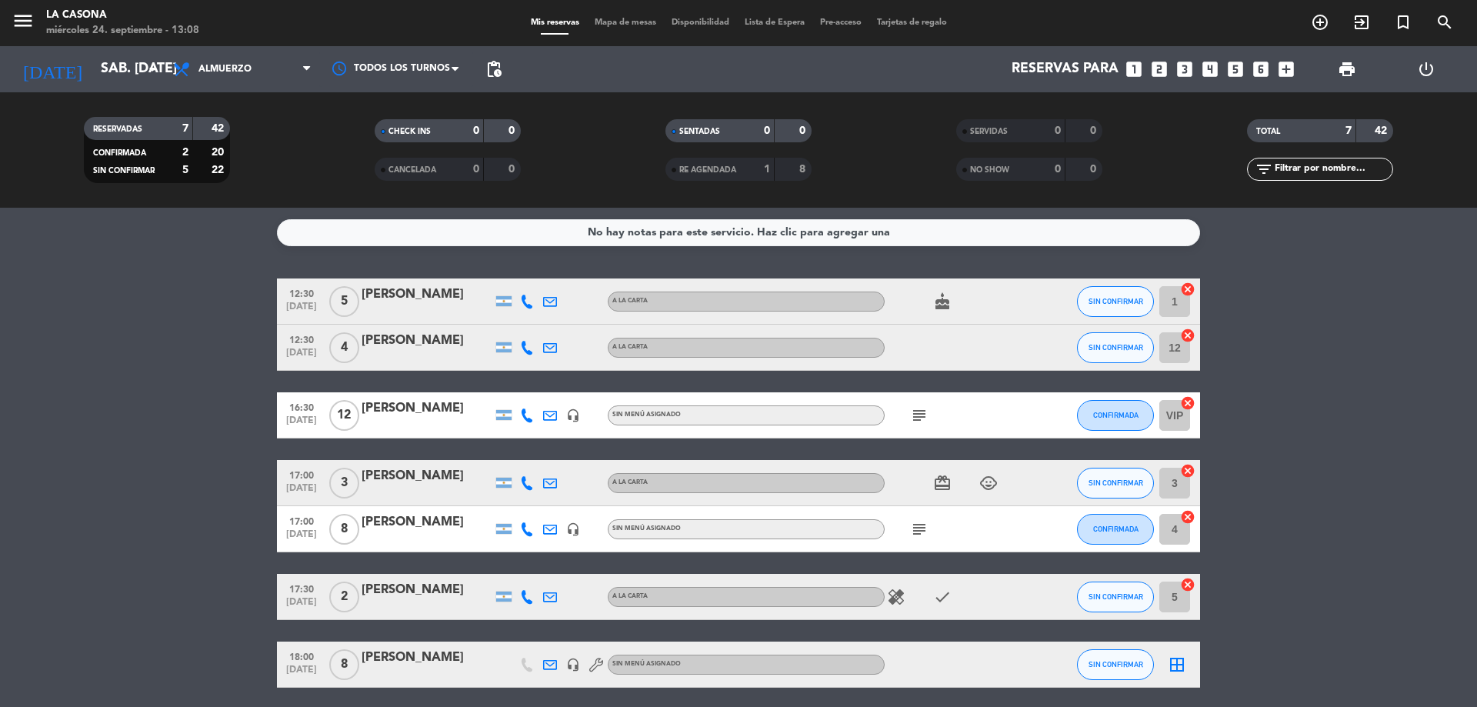
click at [914, 414] on icon "subject" at bounding box center [919, 415] width 18 height 18
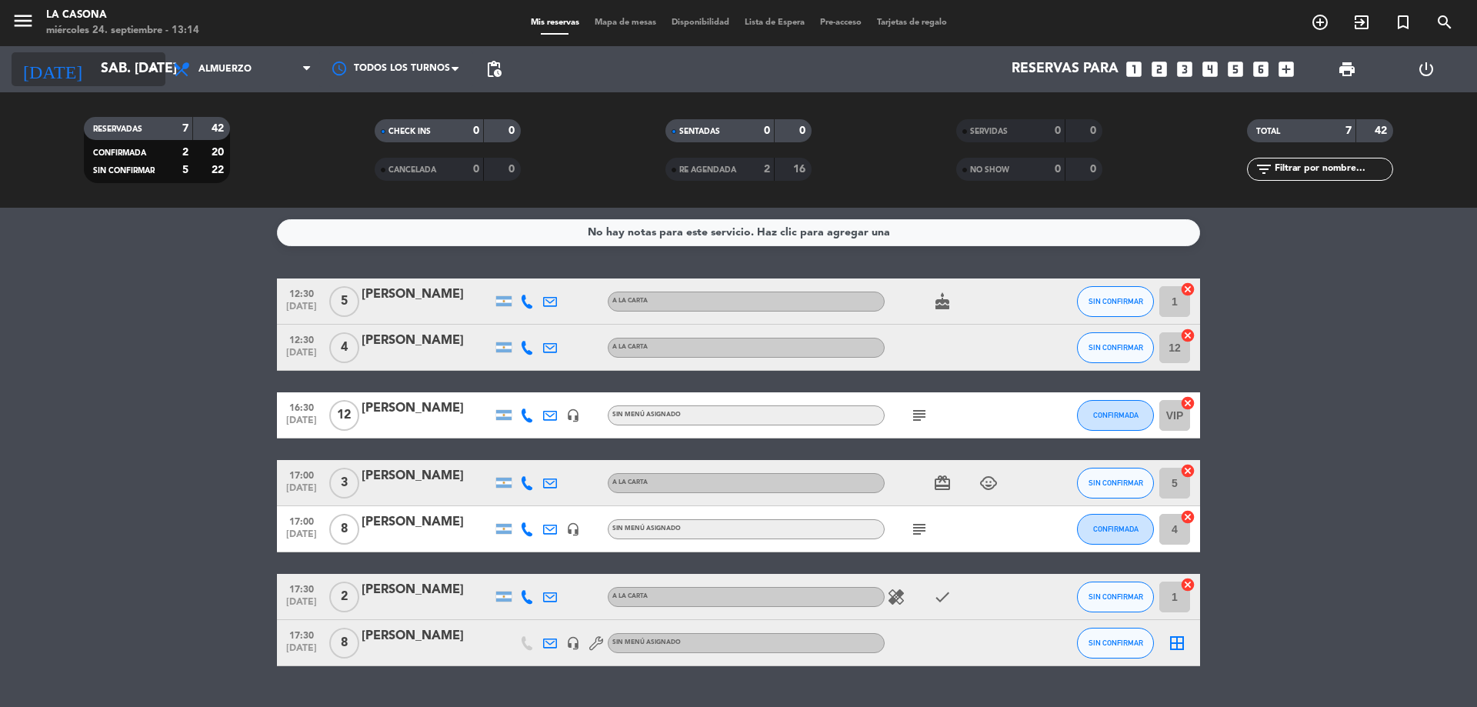
click at [133, 56] on input "sáb. [DATE]" at bounding box center [182, 69] width 178 height 31
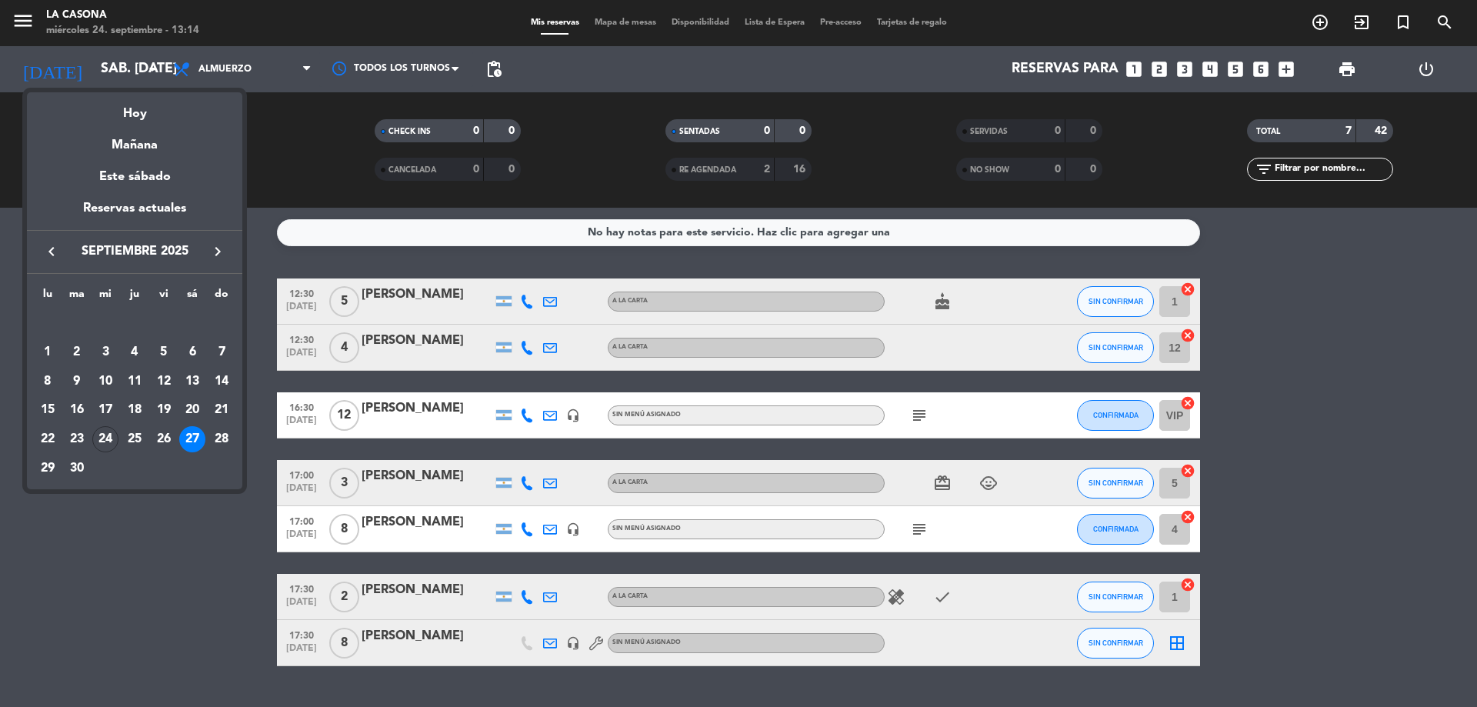
click at [215, 255] on icon "keyboard_arrow_right" at bounding box center [217, 251] width 18 height 18
click at [213, 255] on icon "keyboard_arrow_right" at bounding box center [217, 251] width 18 height 18
click at [53, 255] on icon "keyboard_arrow_left" at bounding box center [51, 251] width 18 height 18
click at [140, 348] on div "2" at bounding box center [135, 352] width 26 height 26
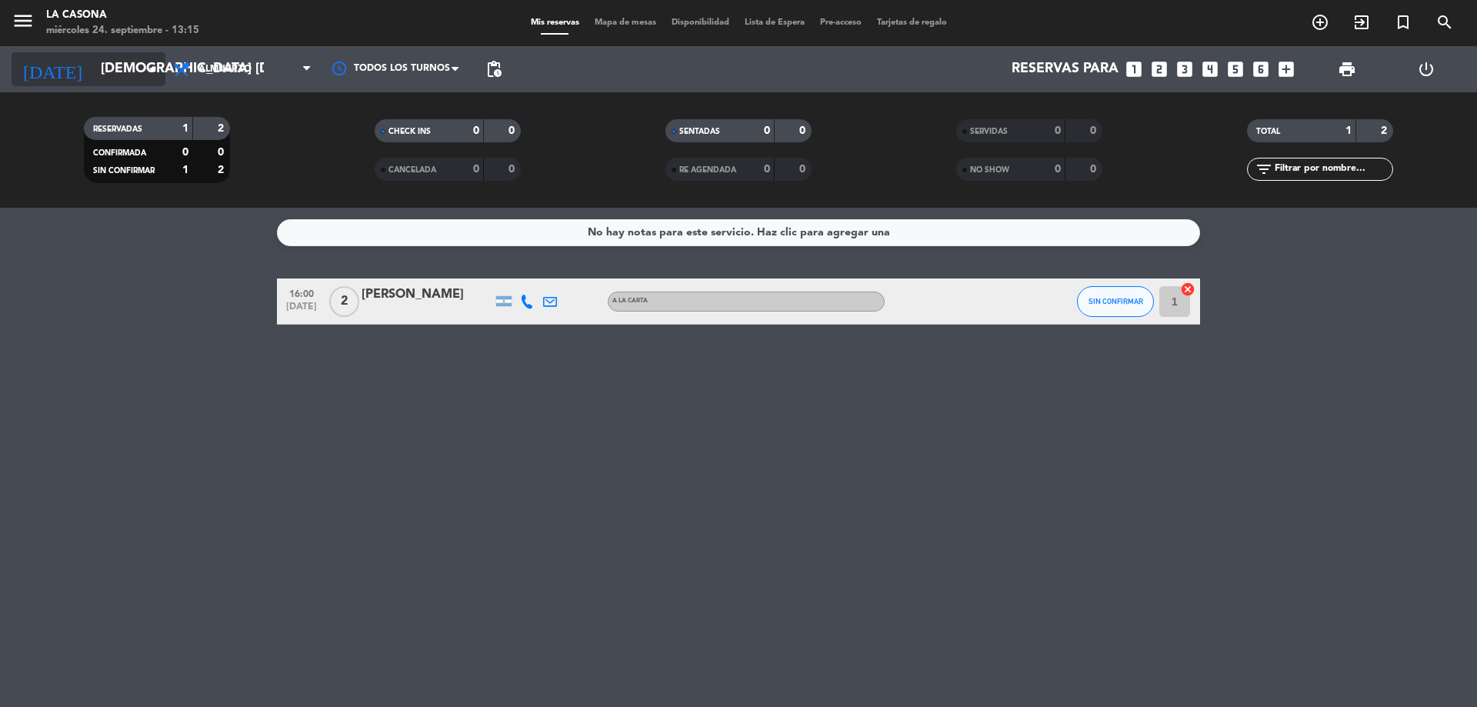
click at [128, 58] on input "[DEMOGRAPHIC_DATA] [DATE]" at bounding box center [182, 69] width 178 height 31
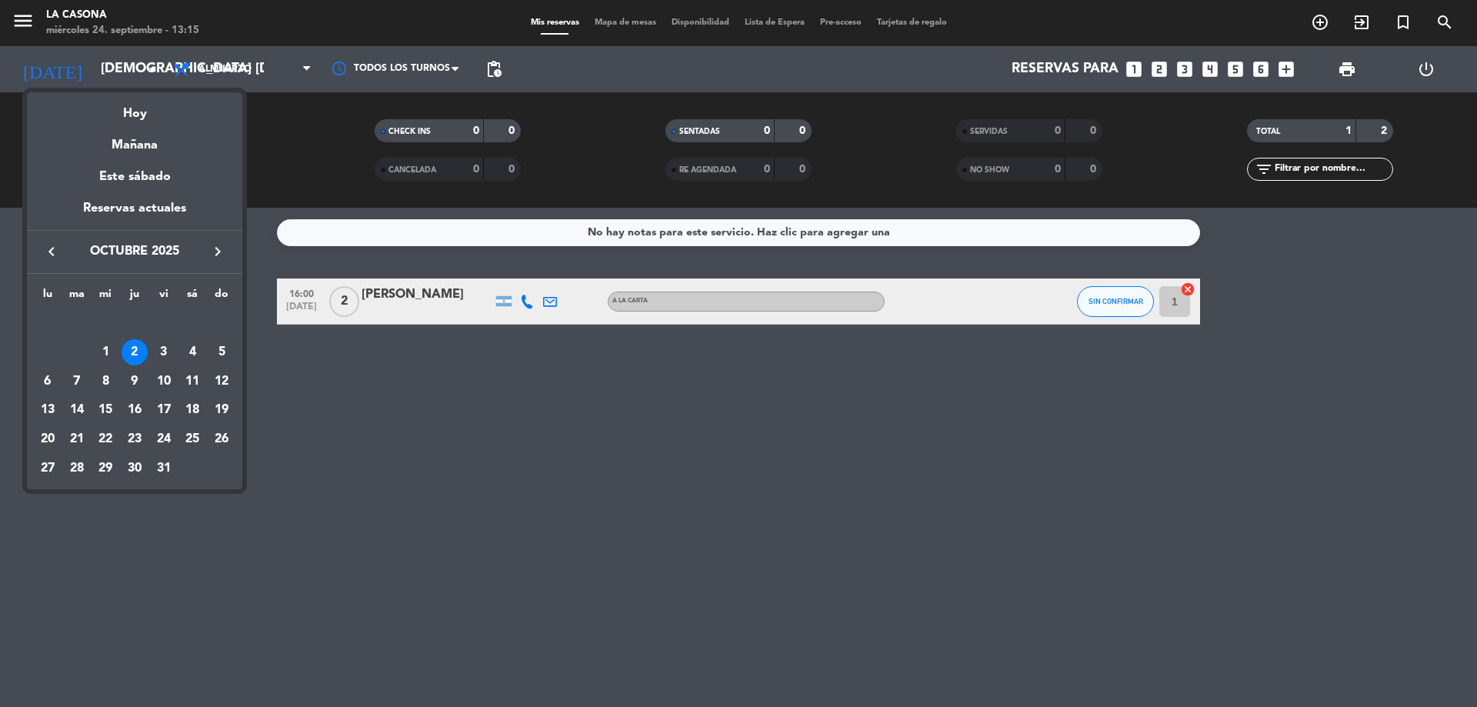
click at [47, 246] on icon "keyboard_arrow_left" at bounding box center [51, 251] width 18 height 18
click at [218, 254] on icon "keyboard_arrow_right" at bounding box center [217, 251] width 18 height 18
click at [130, 351] on div "2" at bounding box center [135, 352] width 26 height 26
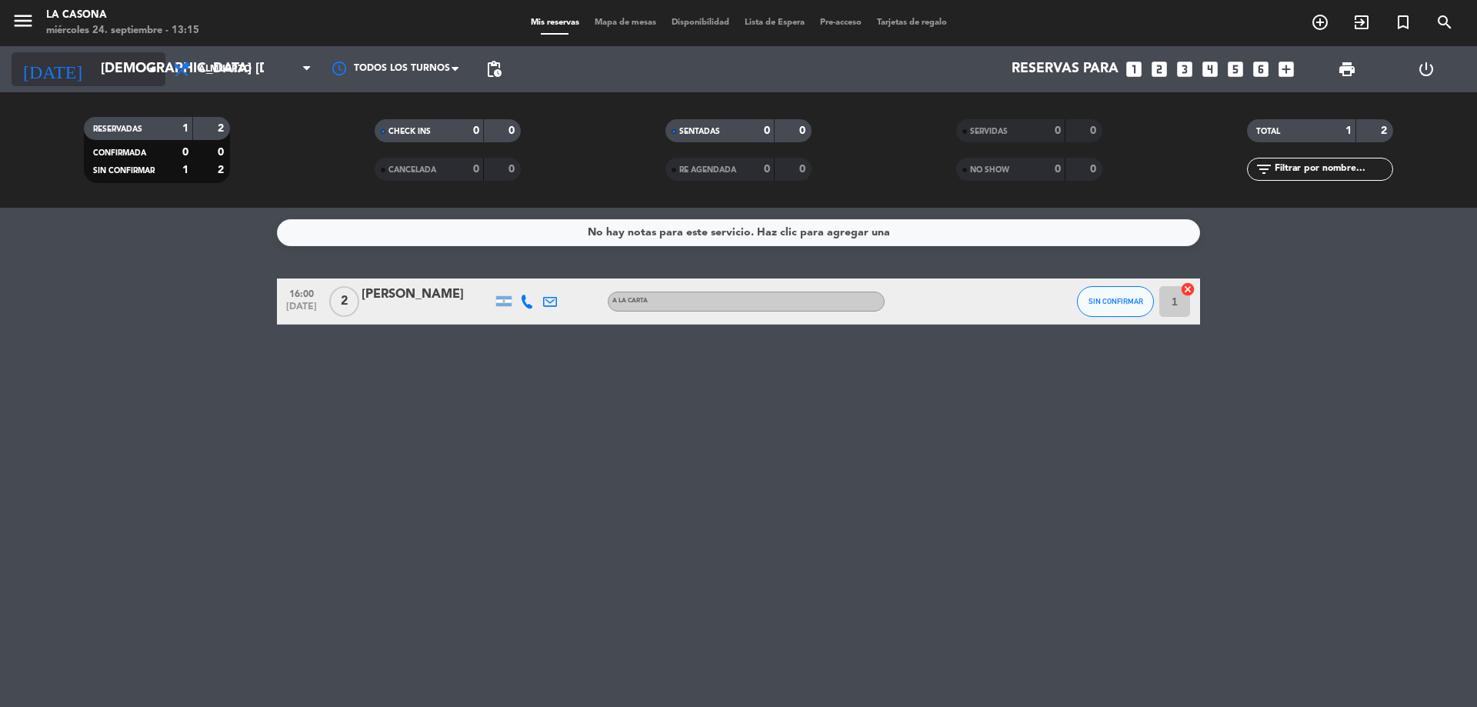
click at [96, 74] on input "[DEMOGRAPHIC_DATA] [DATE]" at bounding box center [182, 69] width 178 height 31
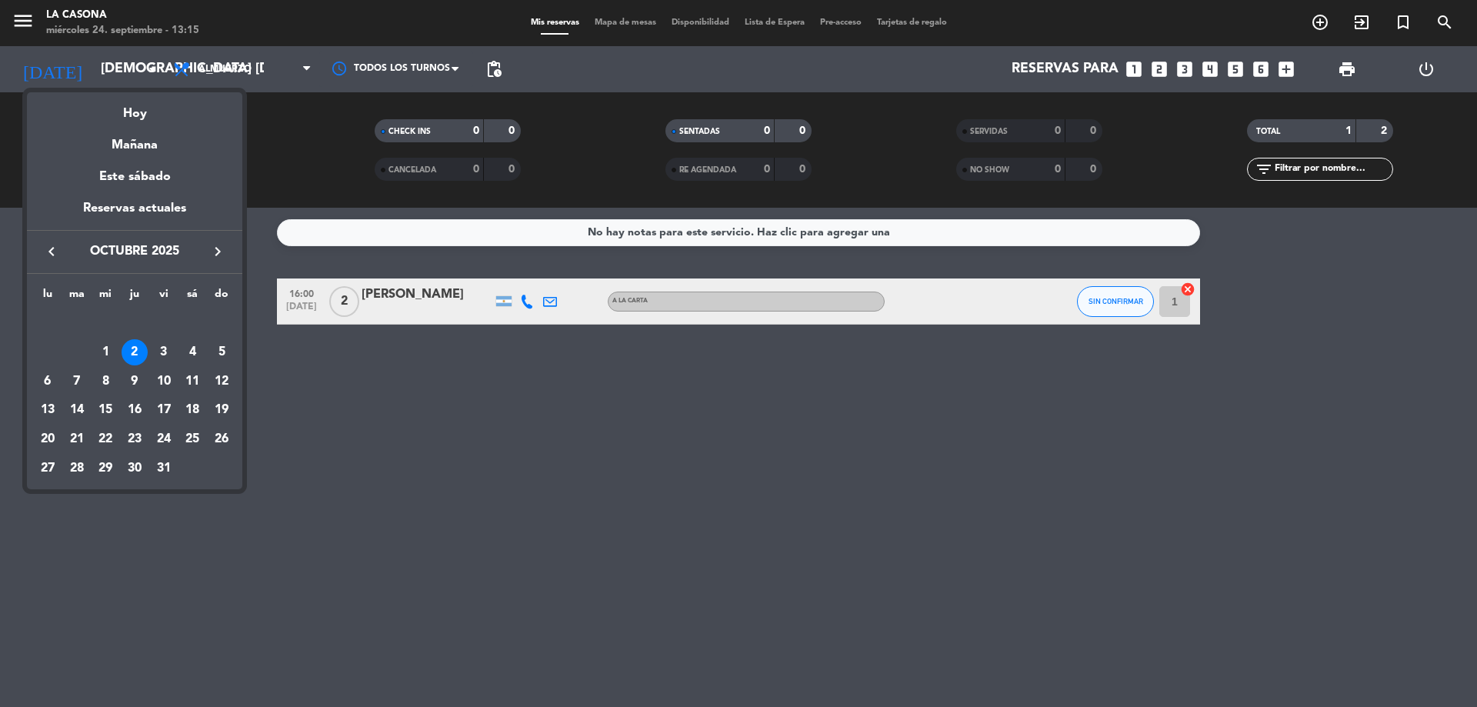
click at [50, 250] on icon "keyboard_arrow_left" at bounding box center [51, 251] width 18 height 18
click at [106, 441] on div "24" at bounding box center [105, 439] width 26 height 26
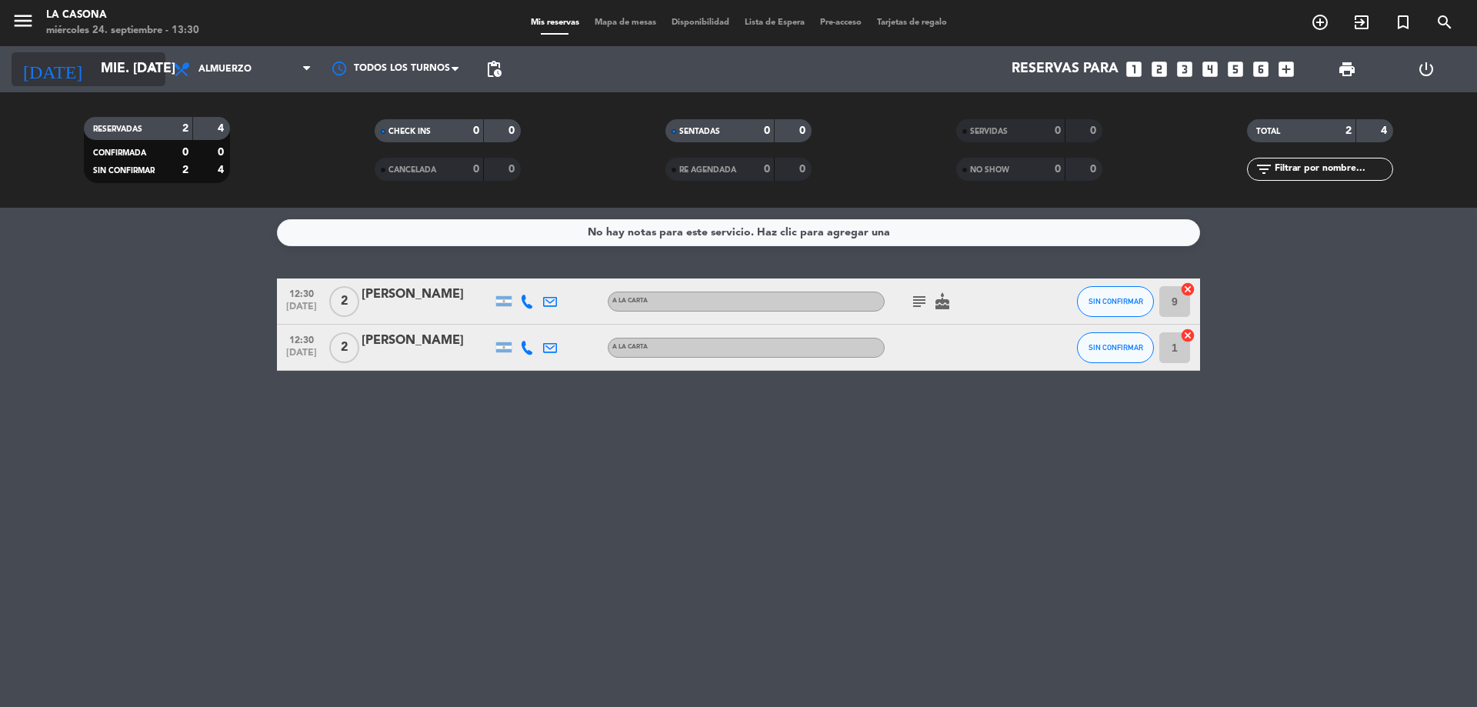
click at [93, 66] on input "mié. [DATE]" at bounding box center [182, 69] width 178 height 31
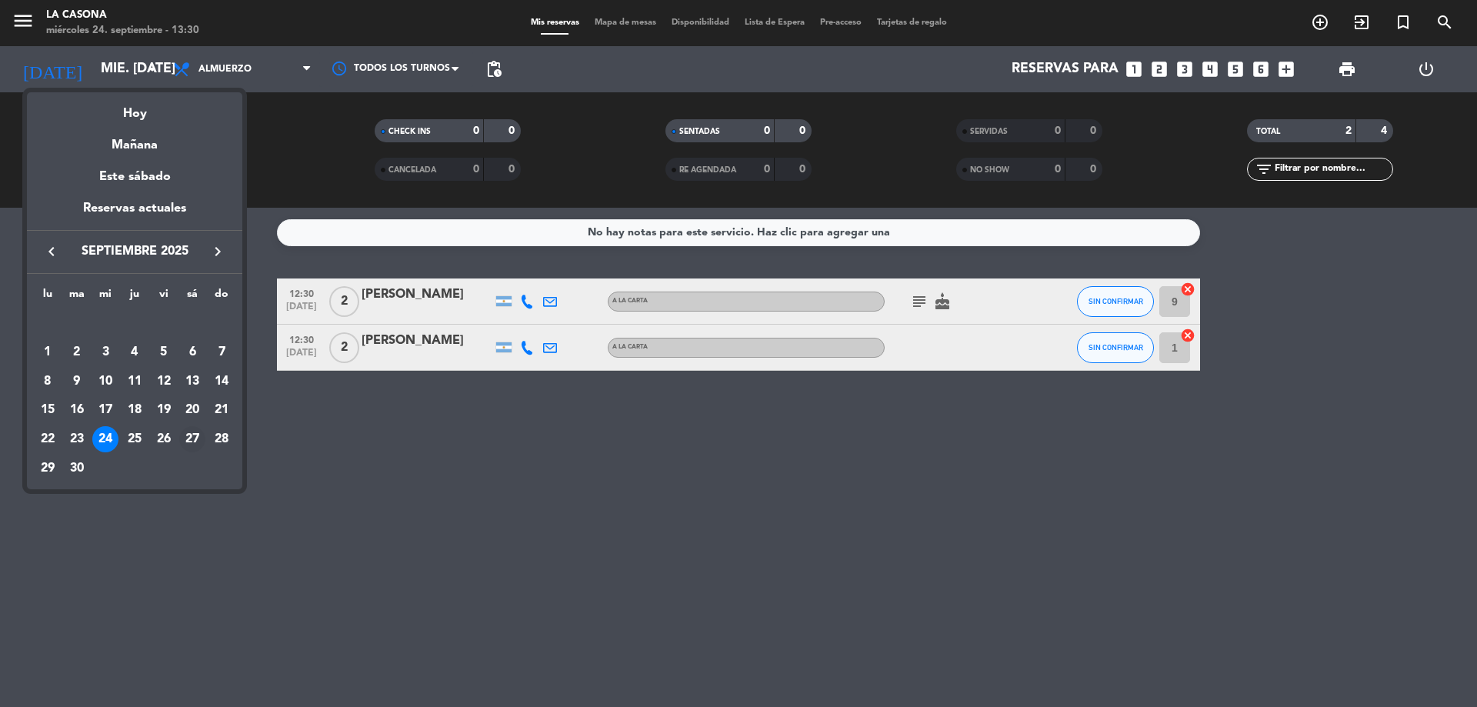
click at [186, 444] on div "27" at bounding box center [192, 439] width 26 height 26
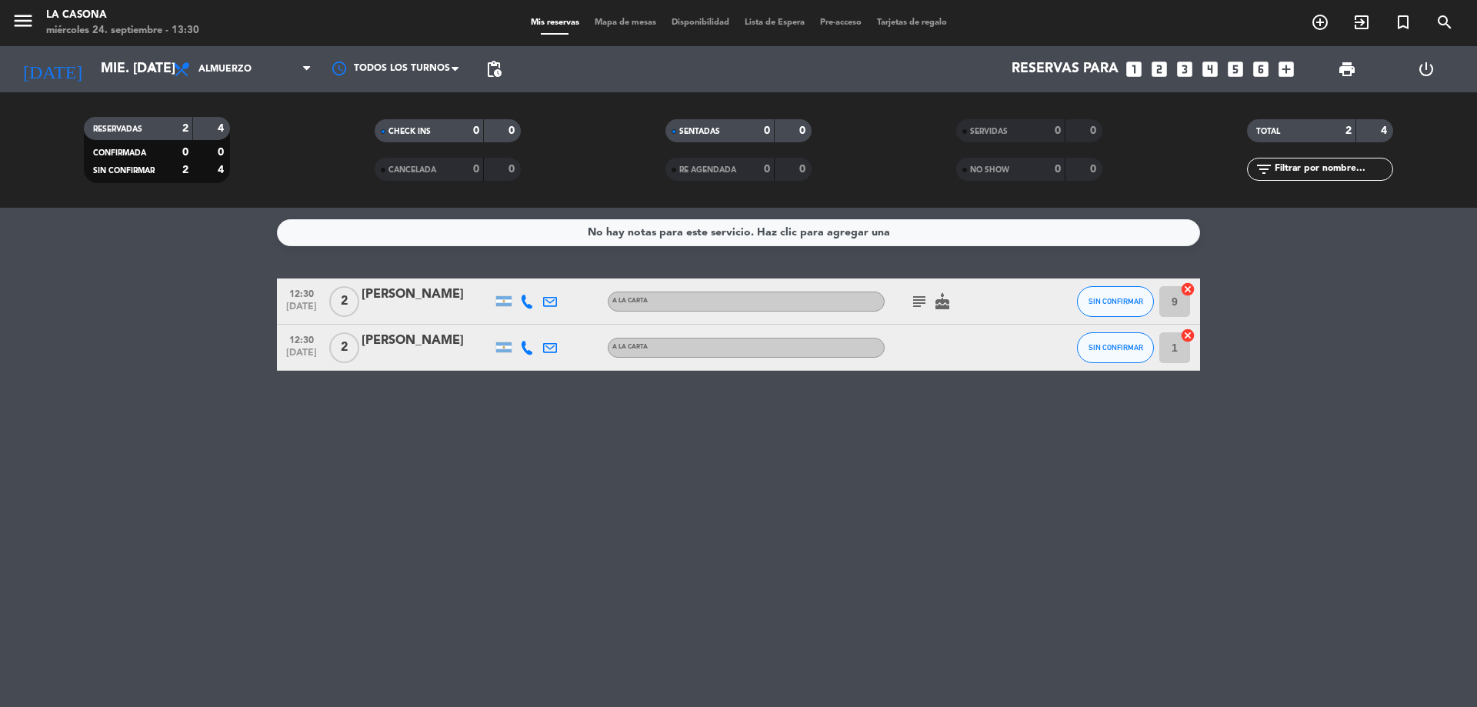
type input "sáb. [DATE]"
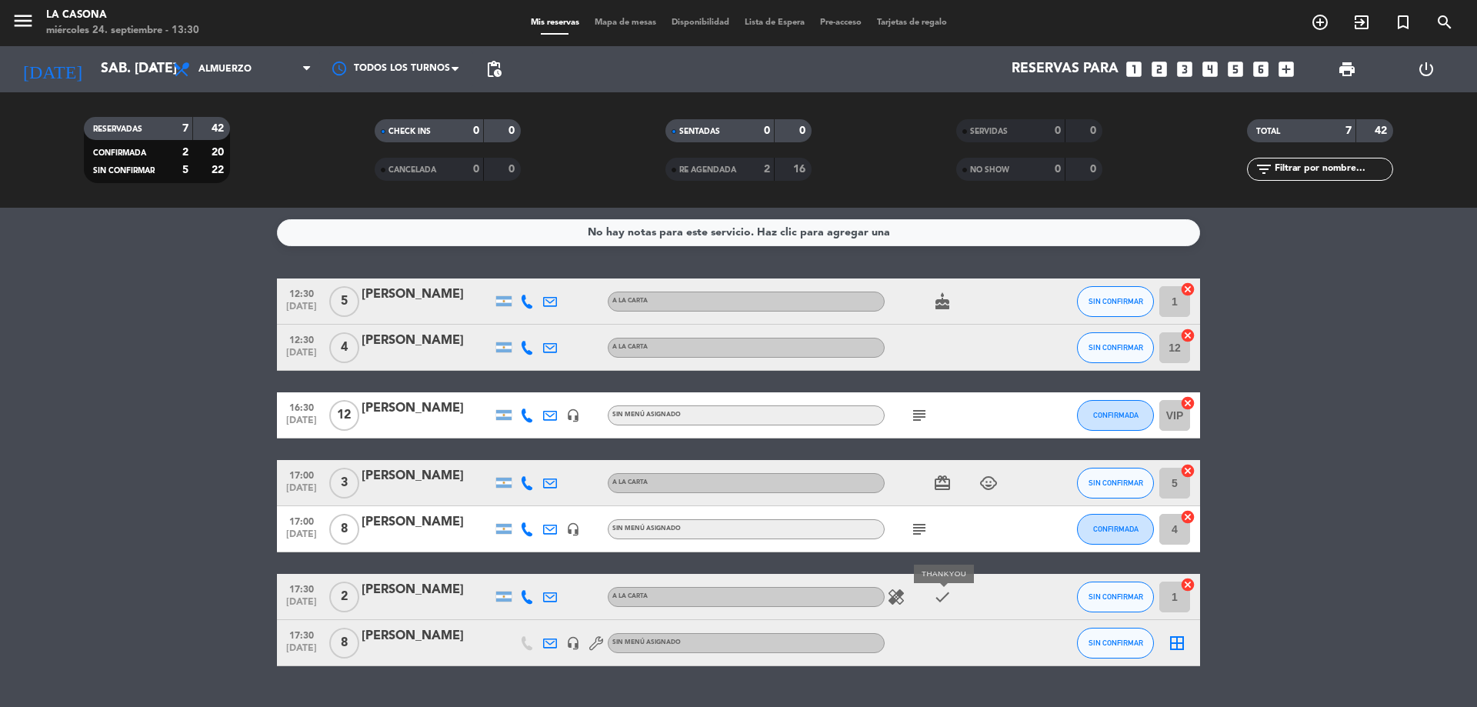
click at [941, 596] on icon "check" at bounding box center [942, 597] width 18 height 18
click at [915, 525] on icon "subject" at bounding box center [919, 529] width 18 height 18
click at [915, 417] on icon "subject" at bounding box center [919, 415] width 18 height 18
click at [322, 411] on div "16:30 [DATE]" at bounding box center [301, 414] width 49 height 45
click at [309, 418] on span "[DATE]" at bounding box center [301, 424] width 38 height 18
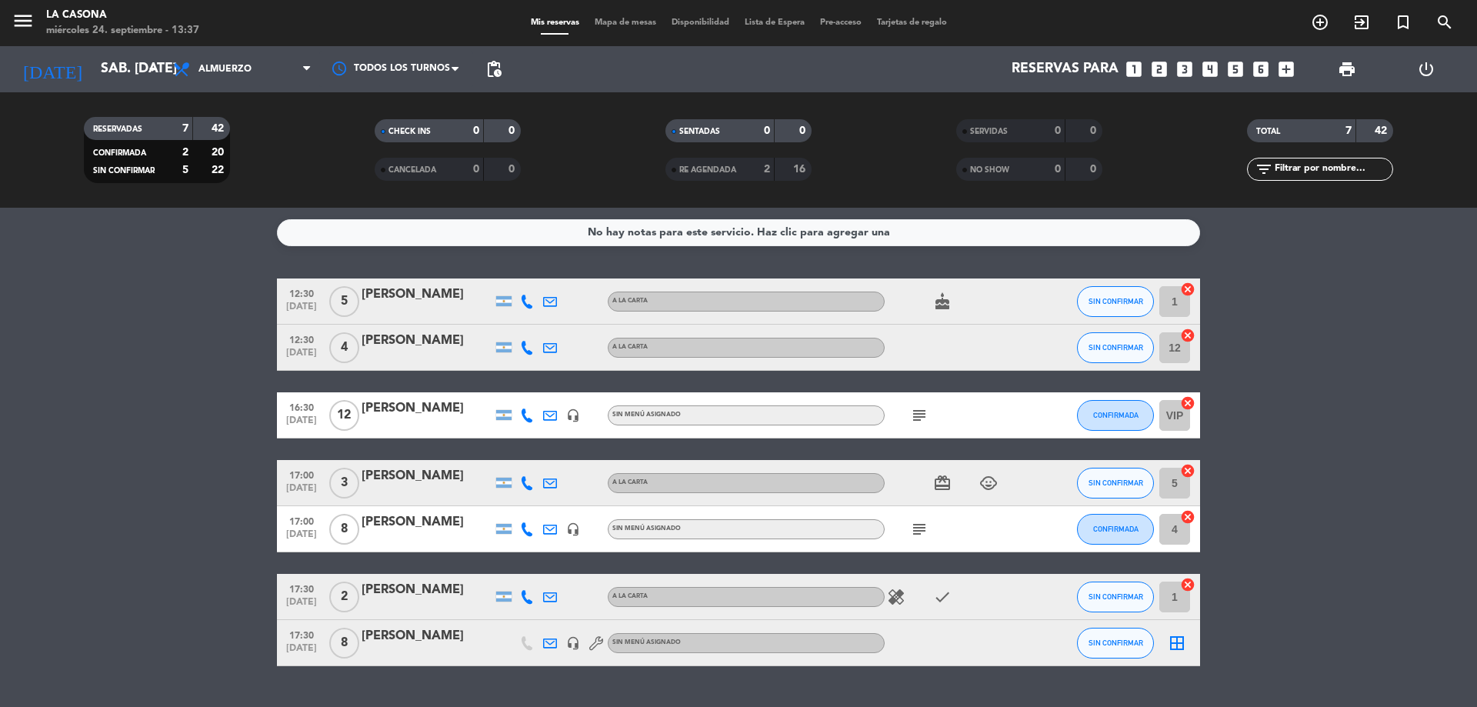
click at [408, 415] on div "[PERSON_NAME]" at bounding box center [426, 408] width 131 height 20
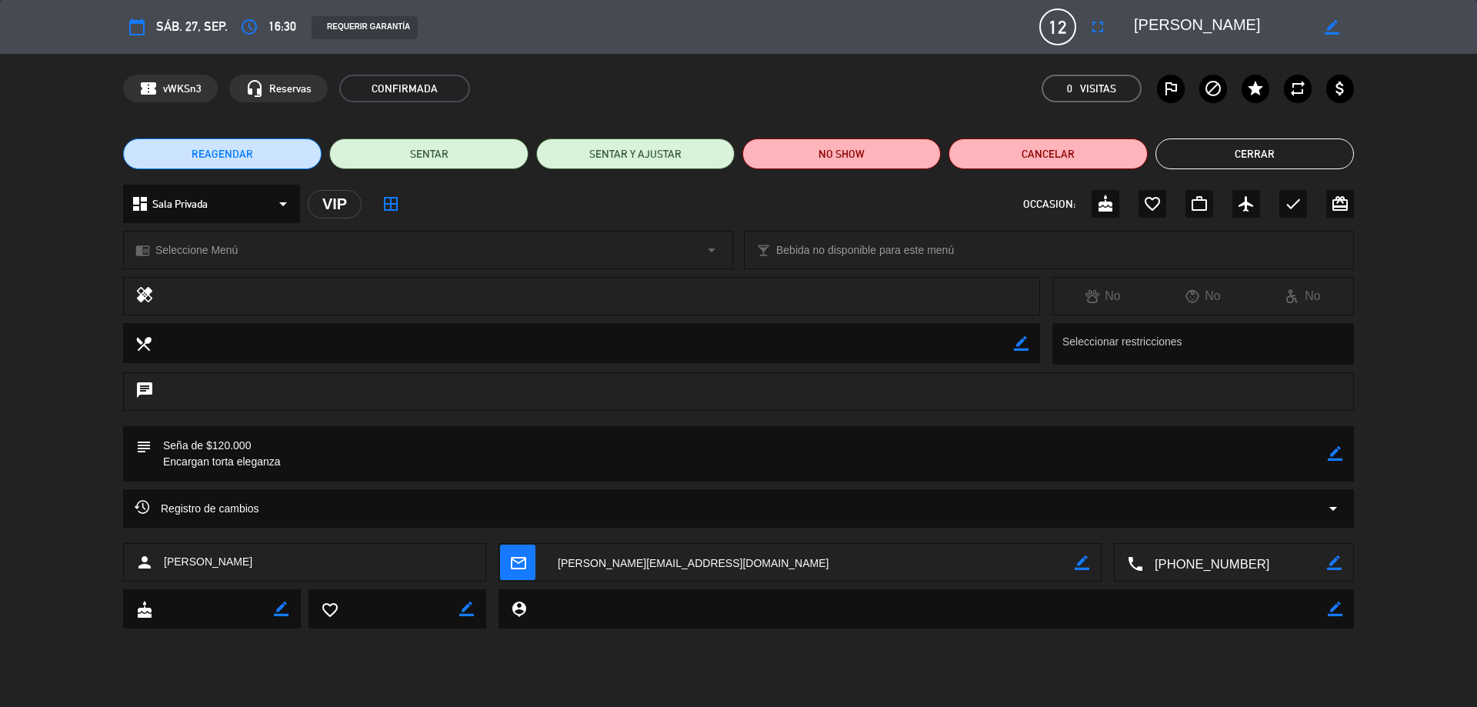
click at [306, 458] on textarea at bounding box center [740, 453] width 1176 height 55
drag, startPoint x: 1341, startPoint y: 462, endPoint x: 1332, endPoint y: 457, distance: 10.0
click at [1335, 458] on div "border_color" at bounding box center [1334, 453] width 15 height 55
click at [1332, 457] on icon "border_color" at bounding box center [1334, 453] width 15 height 15
click at [305, 460] on textarea at bounding box center [740, 453] width 1176 height 55
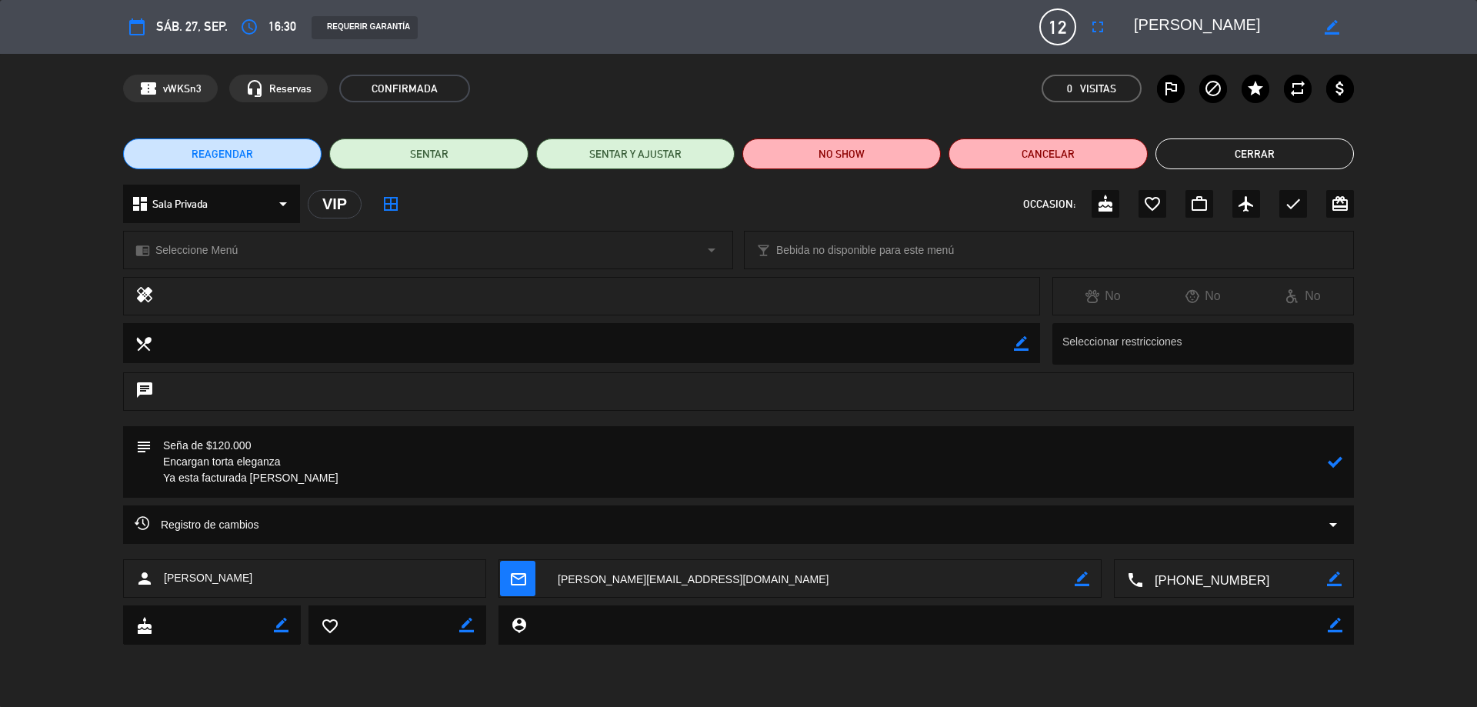
type textarea "Seña de $120.000 Encargan torta eleganza Ya esta facturada [PERSON_NAME]"
click at [1237, 157] on button "Cerrar" at bounding box center [1254, 153] width 198 height 31
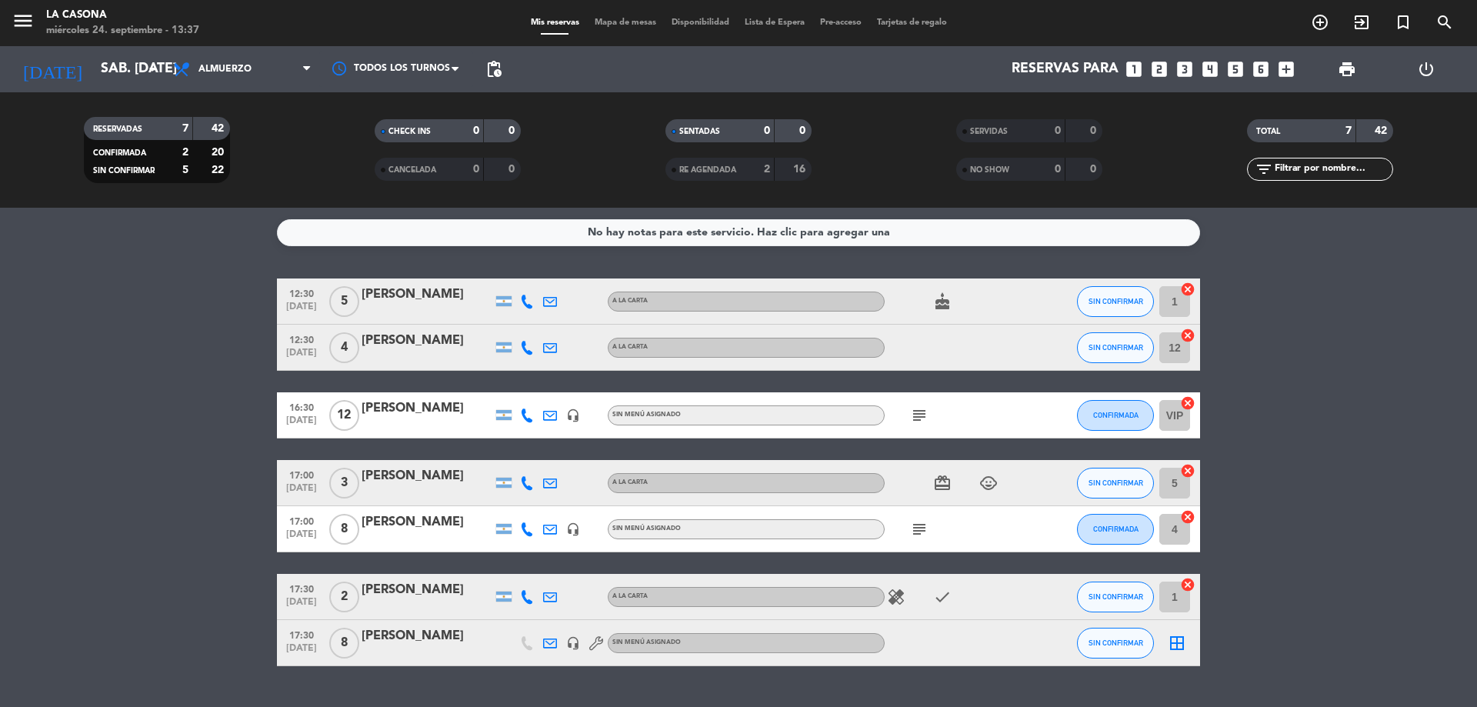
click at [921, 415] on icon "subject" at bounding box center [919, 415] width 18 height 18
click at [307, 418] on span "[DATE]" at bounding box center [301, 424] width 38 height 18
click at [360, 417] on div "12" at bounding box center [343, 414] width 35 height 45
click at [394, 408] on div "[PERSON_NAME]" at bounding box center [426, 408] width 131 height 20
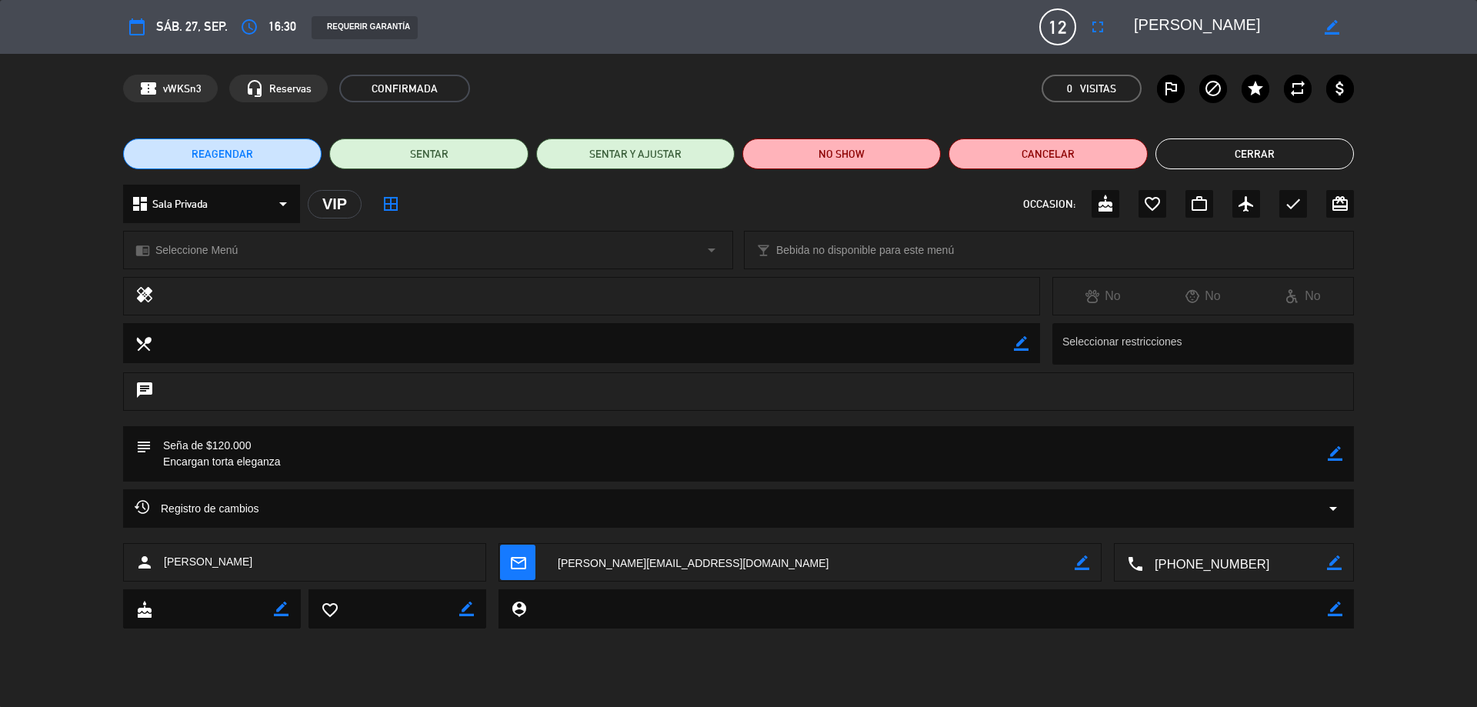
click at [1341, 448] on icon "border_color" at bounding box center [1334, 453] width 15 height 15
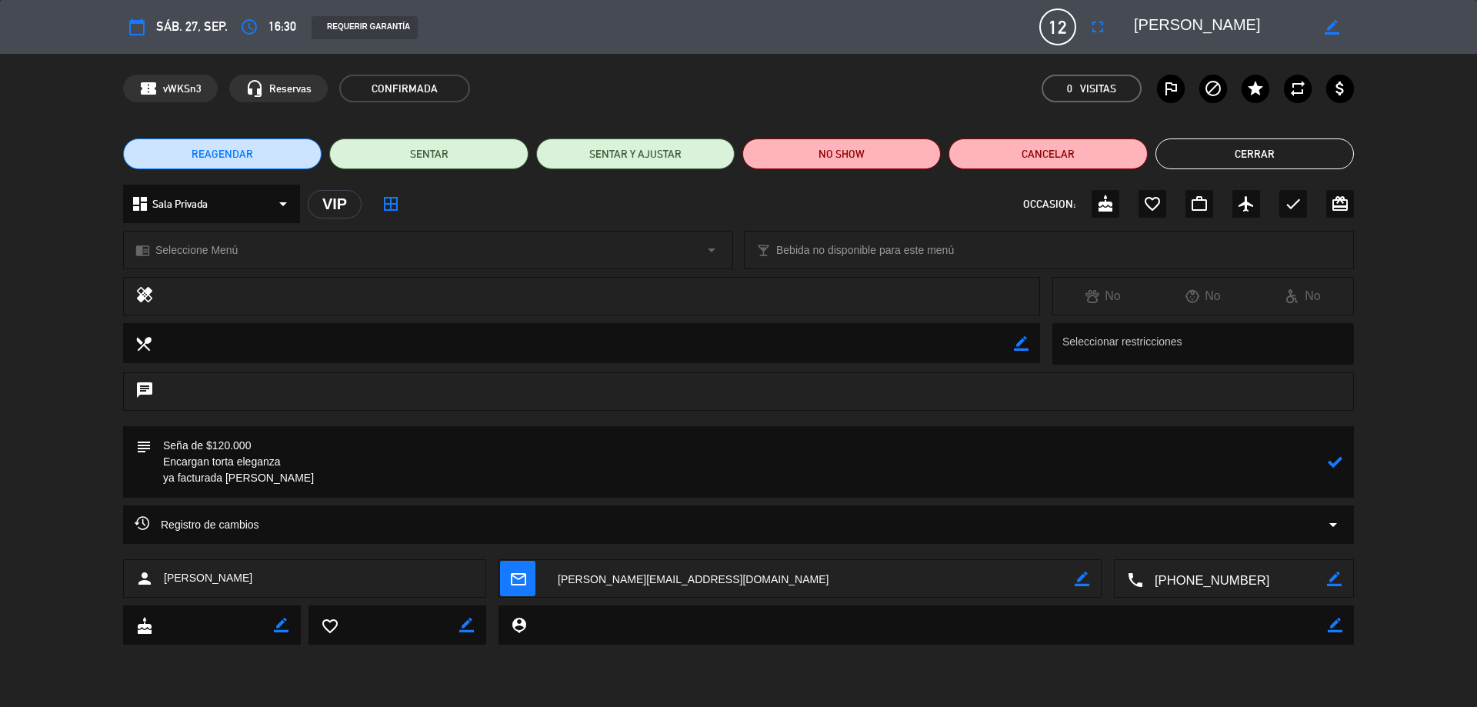
type textarea "Seña de $120.000 Encargan torta eleganza ya facturada [PERSON_NAME]"
click at [1328, 467] on icon at bounding box center [1334, 462] width 15 height 15
click at [1269, 153] on button "Cerrar" at bounding box center [1254, 153] width 198 height 31
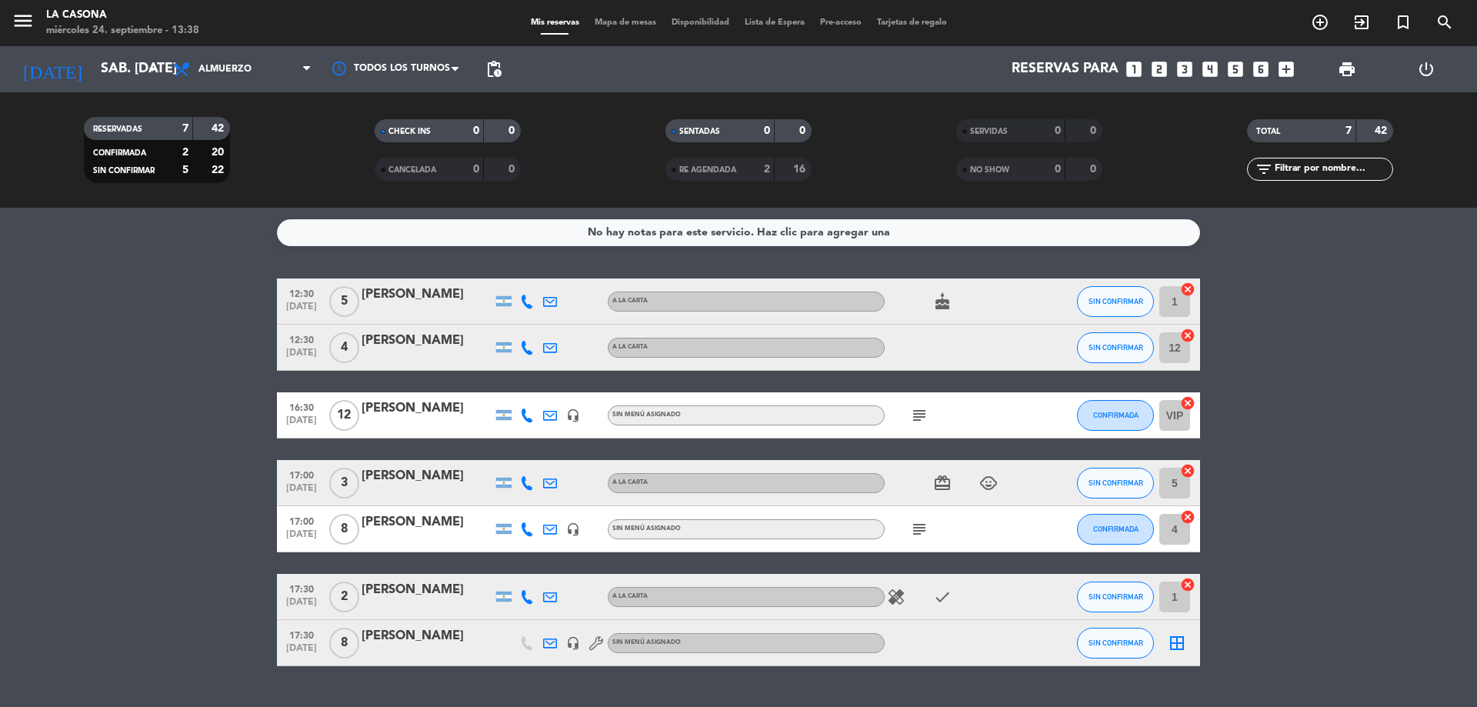
click at [917, 409] on icon "subject" at bounding box center [919, 415] width 18 height 18
click at [1231, 427] on bookings-row "12:30 [DATE] 5 [PERSON_NAME] A [PERSON_NAME] cake SIN CONFIRMAR 1 cancel 12:30 …" at bounding box center [738, 472] width 1477 height 388
click at [133, 79] on input "sáb. [DATE]" at bounding box center [182, 69] width 178 height 31
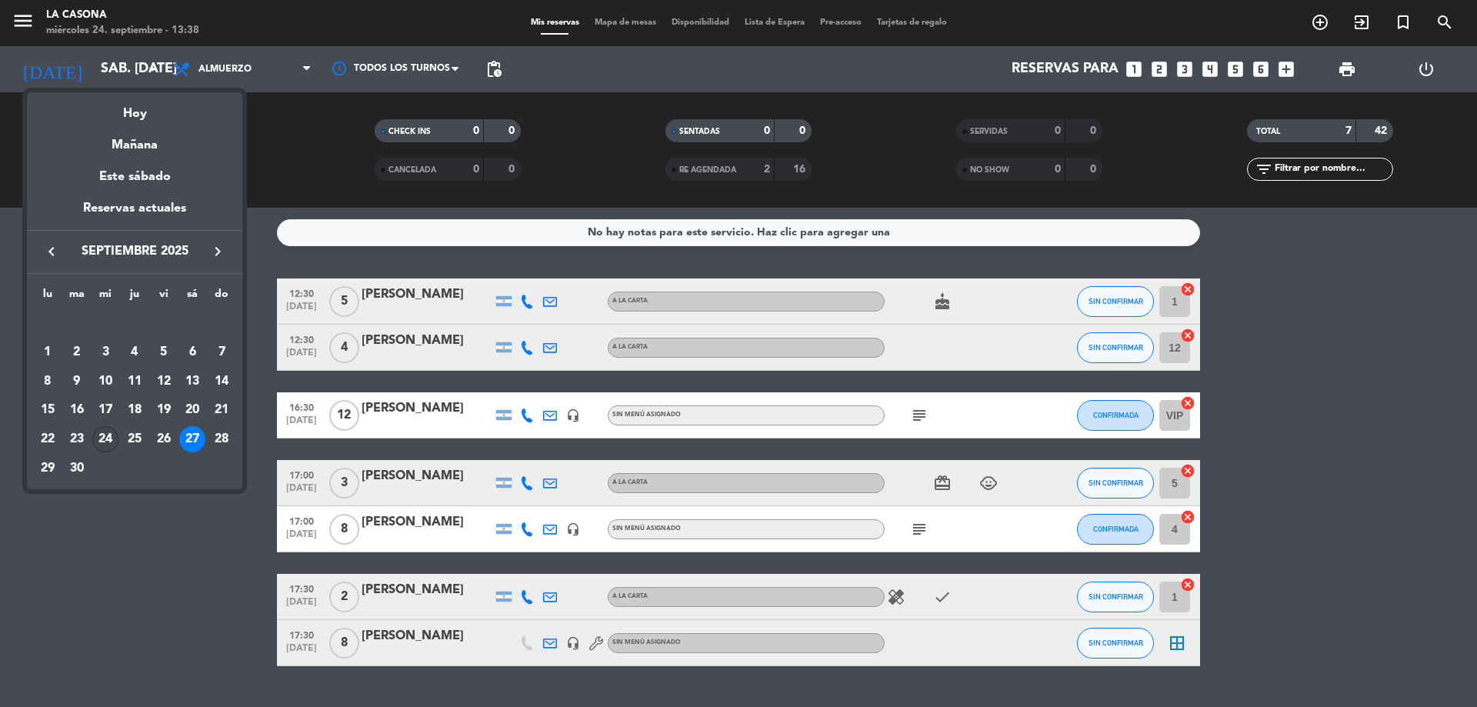
click at [111, 440] on div "24" at bounding box center [105, 439] width 26 height 26
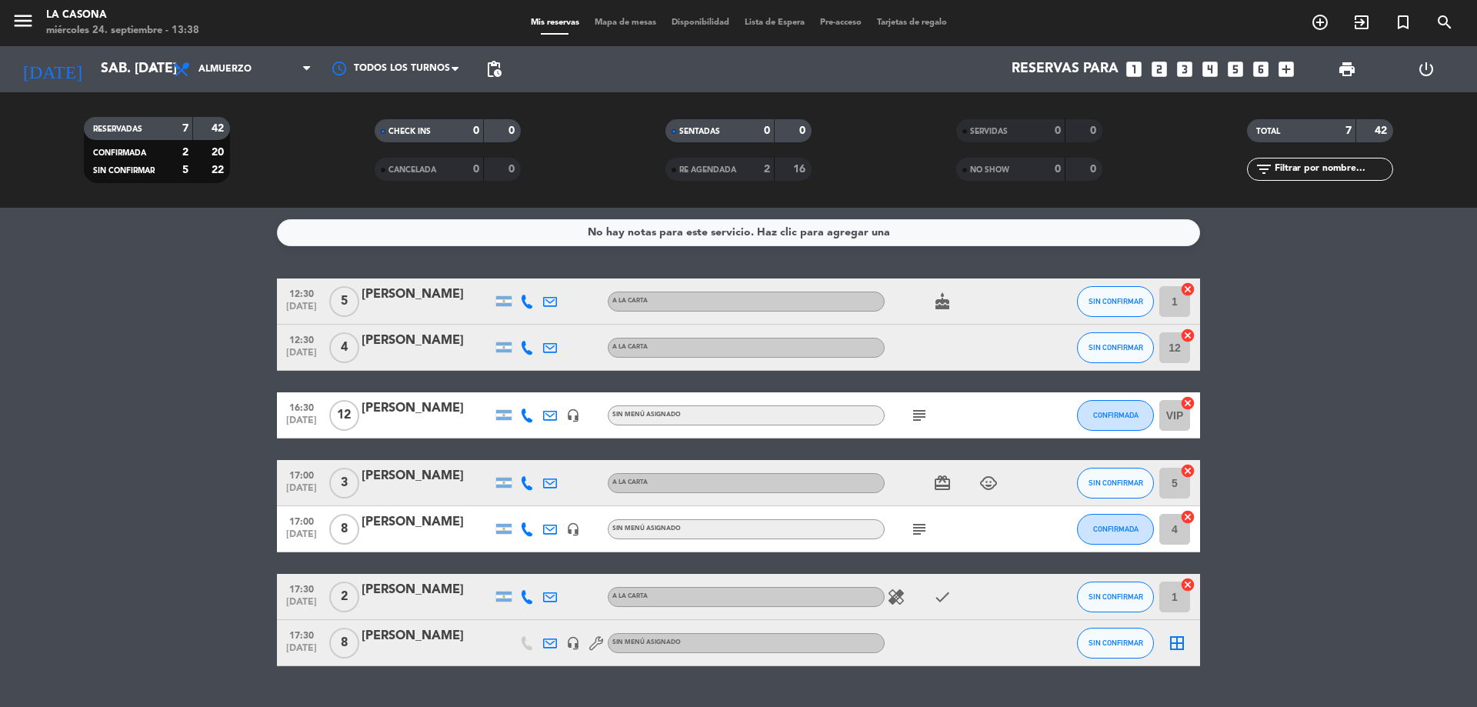
type input "mié. [DATE]"
